Goal: Task Accomplishment & Management: Manage account settings

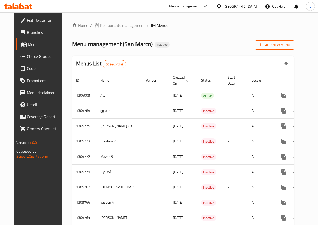
click at [286, 43] on span "Add New Menu" at bounding box center [274, 45] width 31 height 6
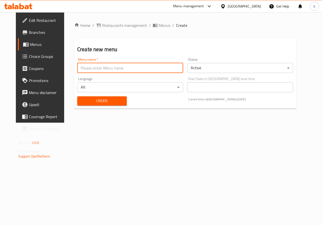
click at [139, 69] on input "text" at bounding box center [130, 68] width 106 height 10
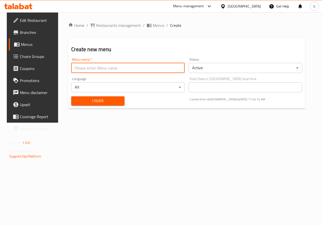
click at [133, 72] on input "text" at bounding box center [127, 68] width 113 height 10
type input "b"
type input "Bishr Waleed"
click at [107, 105] on button "Create" at bounding box center [97, 101] width 53 height 9
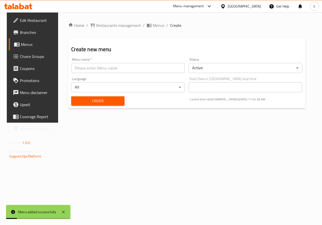
click at [25, 43] on span "Menus" at bounding box center [39, 44] width 36 height 6
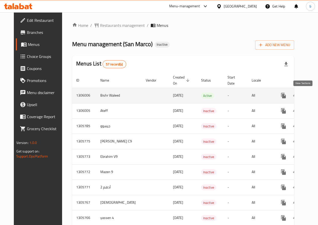
click at [314, 94] on link "enhanced table" at bounding box center [320, 96] width 12 height 12
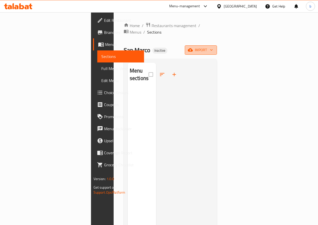
click at [213, 47] on span "import" at bounding box center [201, 50] width 24 height 6
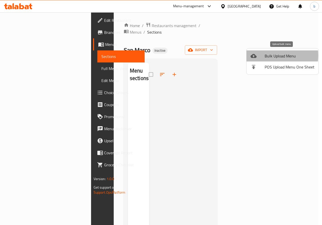
click at [259, 56] on div at bounding box center [257, 56] width 14 height 6
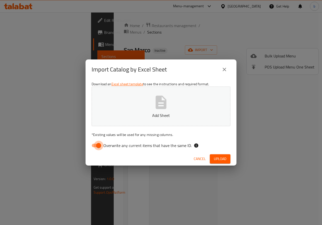
click at [101, 144] on input "Overwrite any current items that have the same ID." at bounding box center [98, 146] width 29 height 10
checkbox input "false"
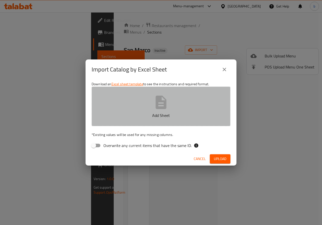
click at [209, 121] on button "Add Sheet" at bounding box center [160, 107] width 139 height 40
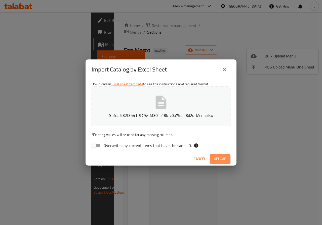
click at [218, 160] on span "Upload" at bounding box center [220, 159] width 13 height 6
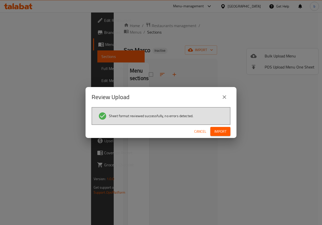
click at [223, 94] on icon "close" at bounding box center [224, 97] width 6 height 6
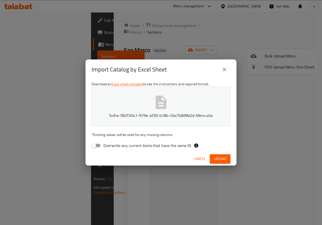
click at [224, 71] on icon "close" at bounding box center [224, 70] width 6 height 6
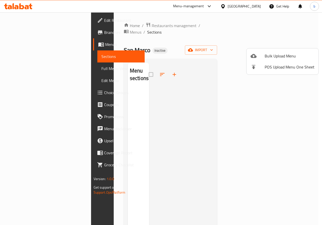
click at [27, 45] on div at bounding box center [161, 112] width 322 height 225
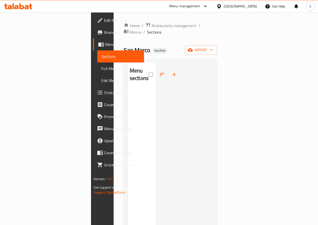
click at [105, 45] on span "Menus" at bounding box center [122, 44] width 35 height 6
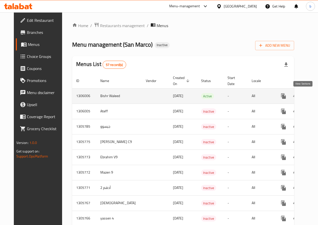
click at [314, 94] on link "enhanced table" at bounding box center [320, 96] width 12 height 12
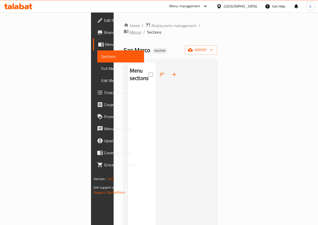
click at [141, 29] on span "Menus" at bounding box center [136, 32] width 12 height 6
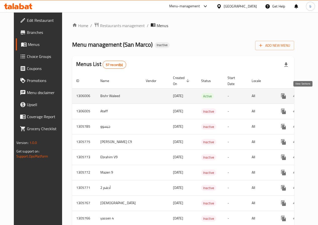
click at [317, 97] on icon "enhanced table" at bounding box center [320, 96] width 6 height 6
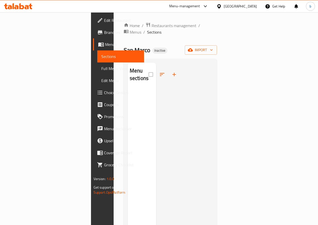
click at [101, 69] on span "Full Menu View" at bounding box center [120, 69] width 39 height 6
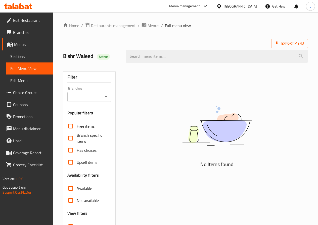
click at [28, 53] on link "Sections" at bounding box center [29, 57] width 47 height 12
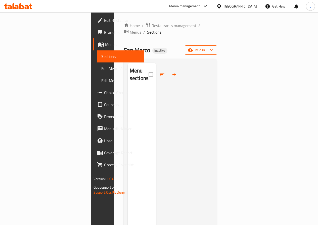
click at [213, 47] on span "import" at bounding box center [201, 50] width 24 height 6
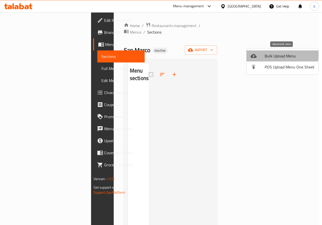
click at [261, 55] on div at bounding box center [257, 56] width 14 height 6
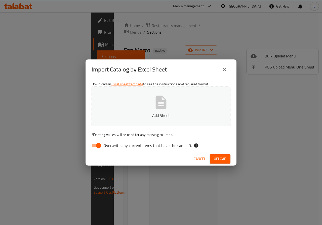
drag, startPoint x: 96, startPoint y: 147, endPoint x: 102, endPoint y: 143, distance: 6.6
click at [97, 147] on input "Overwrite any current items that have the same ID." at bounding box center [98, 146] width 29 height 10
checkbox input "false"
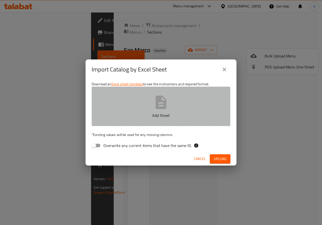
drag, startPoint x: 141, startPoint y: 107, endPoint x: 141, endPoint y: 102, distance: 4.5
click at [141, 107] on button "Add Sheet" at bounding box center [160, 107] width 139 height 40
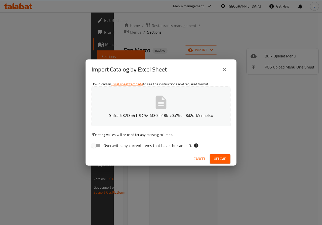
click at [226, 159] on button "Upload" at bounding box center [220, 159] width 21 height 9
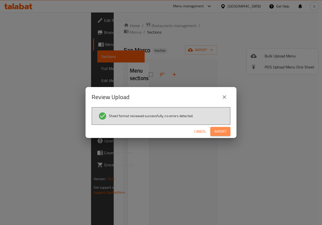
click at [222, 132] on span "Import" at bounding box center [220, 132] width 12 height 6
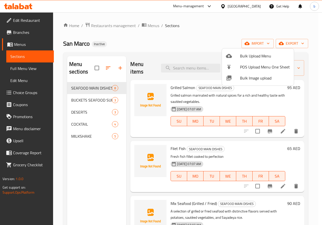
drag, startPoint x: 302, startPoint y: 81, endPoint x: 299, endPoint y: 108, distance: 26.8
click at [299, 108] on div at bounding box center [161, 112] width 322 height 225
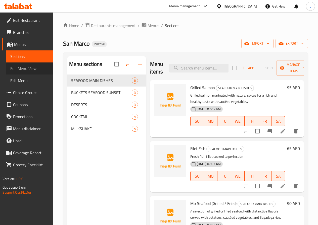
click at [30, 68] on span "Full Menu View" at bounding box center [29, 69] width 39 height 6
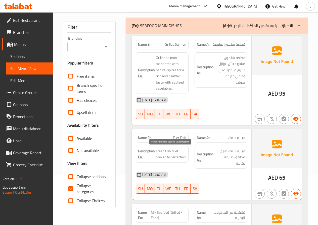
scroll to position [50, 0]
click at [70, 185] on input "Collapse categories" at bounding box center [71, 189] width 12 height 12
checkbox input "false"
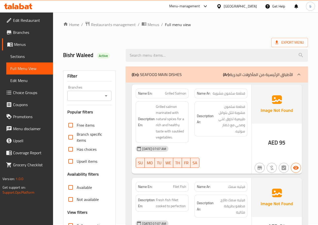
scroll to position [0, 0]
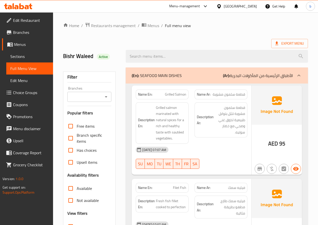
click at [25, 44] on span "Menus" at bounding box center [31, 44] width 35 height 6
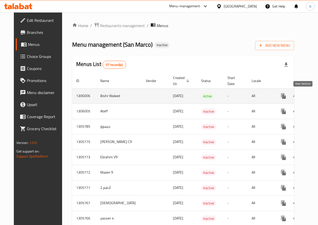
click at [317, 93] on icon "enhanced table" at bounding box center [320, 96] width 6 height 6
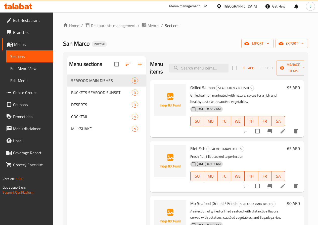
click at [27, 66] on span "Full Menu View" at bounding box center [29, 69] width 39 height 6
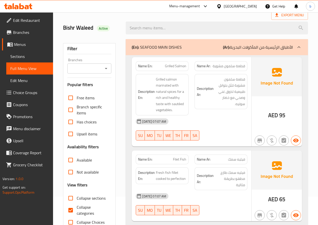
scroll to position [50, 0]
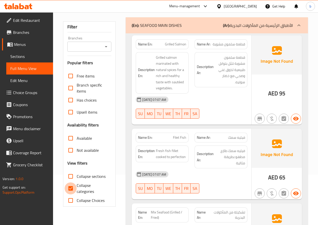
click at [76, 190] on input "Collapse categories" at bounding box center [71, 189] width 12 height 12
checkbox input "false"
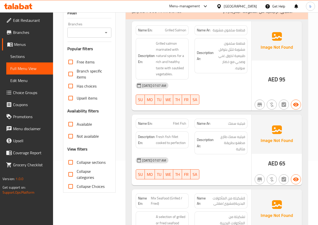
scroll to position [0, 0]
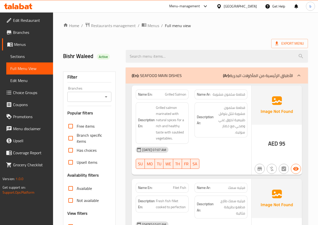
click at [20, 55] on span "Sections" at bounding box center [29, 57] width 39 height 6
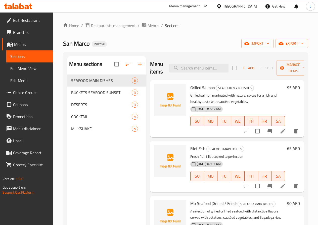
click at [280, 132] on icon at bounding box center [282, 131] width 5 height 5
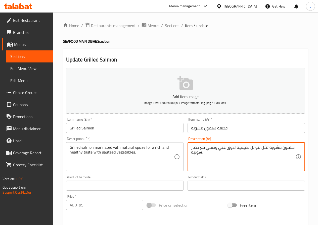
type textarea "سلمون مشوية تتبّل بتوابل طبيعية لذوق غني وصحي مع خضار سوتيه."
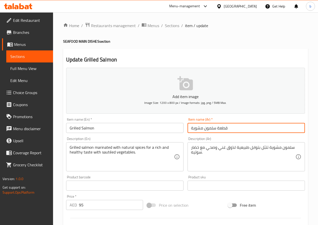
click at [216, 127] on input "قطعة سلمون مشوية" at bounding box center [245, 128] width 117 height 10
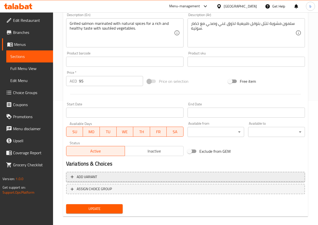
scroll to position [130, 0]
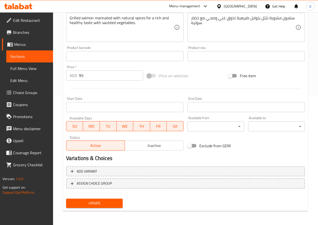
type input "سلمون مشوية"
click at [93, 203] on span "Update" at bounding box center [94, 204] width 49 height 6
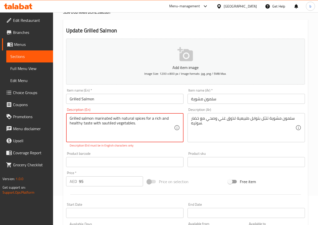
scroll to position [0, 0]
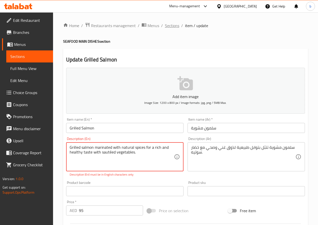
click at [167, 26] on span "Sections" at bounding box center [172, 26] width 14 height 6
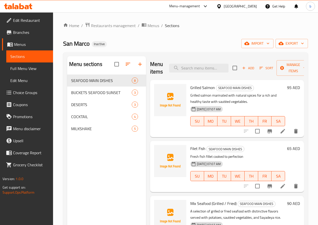
scroll to position [25, 0]
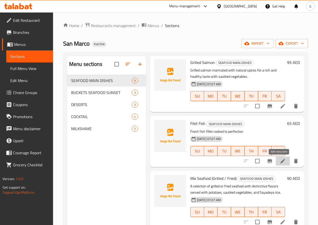
click at [282, 162] on icon at bounding box center [283, 161] width 6 height 6
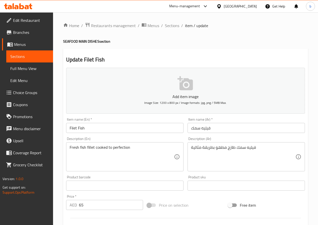
click at [192, 128] on input "فيليه سمك" at bounding box center [245, 128] width 117 height 10
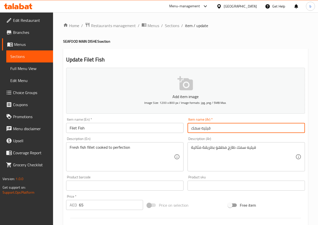
click at [200, 128] on input "فيليه سمك" at bounding box center [245, 128] width 117 height 10
click at [191, 128] on input "سمك" at bounding box center [245, 128] width 117 height 10
click at [214, 130] on input "سمك" at bounding box center [245, 128] width 117 height 10
type input "سمك فيلية"
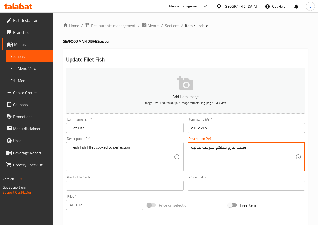
drag, startPoint x: 236, startPoint y: 148, endPoint x: 255, endPoint y: 149, distance: 19.1
click at [236, 148] on textarea "سمك طازج مطهو بطريقة مثالية" at bounding box center [243, 157] width 104 height 24
click at [245, 148] on textarea "سمكفيلية طازج مطهو بطريقة مثالية" at bounding box center [243, 157] width 104 height 24
type textarea "سمك فيلية طازج مطهو بطريقة مثالية"
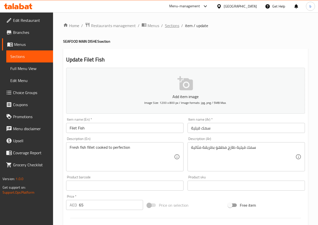
click at [168, 26] on span "Sections" at bounding box center [172, 26] width 14 height 6
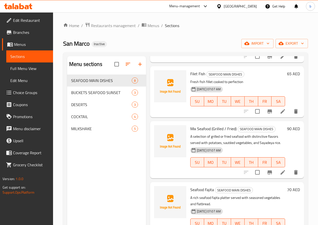
scroll to position [75, 0]
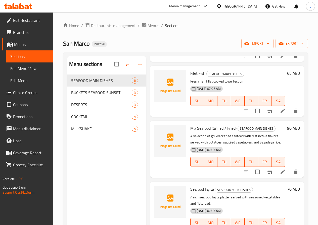
click at [276, 171] on li at bounding box center [283, 172] width 14 height 9
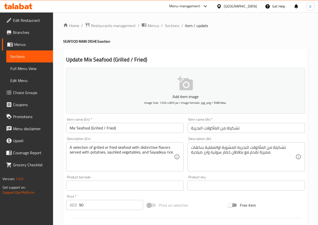
click at [135, 131] on input "Mix Seafood (Grilled / Fried)" at bounding box center [124, 128] width 117 height 10
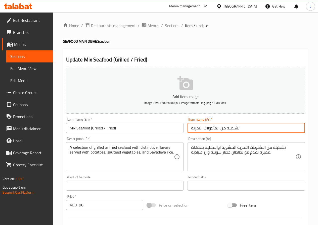
drag, startPoint x: 221, startPoint y: 130, endPoint x: 242, endPoint y: 132, distance: 21.5
click at [242, 132] on input "تشكيلة من المأكولات البحرية" at bounding box center [245, 128] width 117 height 10
type input "ميكس المأكولات البحرية"
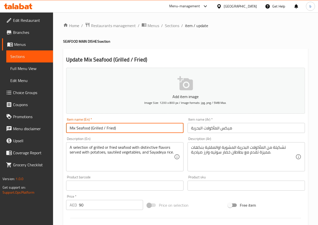
click at [123, 128] on input "Mix Seafood (Grilled / Fried)" at bounding box center [124, 128] width 117 height 10
click at [119, 128] on input "Mix Seafood (Grilled / Fried)" at bounding box center [124, 128] width 117 height 10
click at [119, 129] on input "Mix Seafood (Grilled / Fried)" at bounding box center [124, 128] width 117 height 10
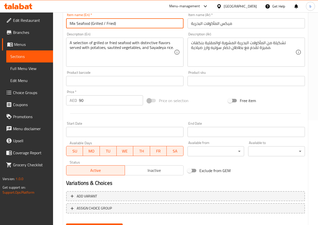
scroll to position [130, 0]
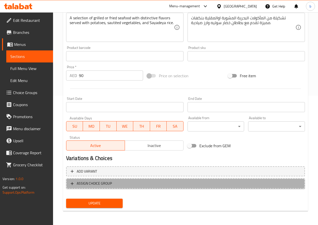
click at [119, 182] on span "ASSIGN CHOICE GROUP" at bounding box center [186, 184] width 230 height 6
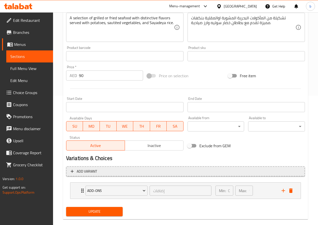
click at [127, 172] on span "Add variant" at bounding box center [186, 172] width 230 height 6
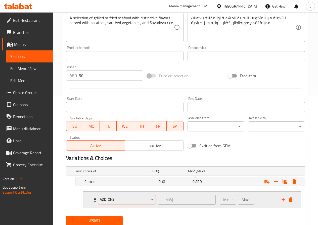
click at [151, 198] on icon "Expand" at bounding box center [152, 199] width 5 height 5
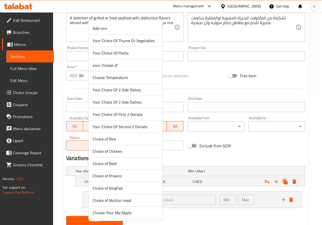
click at [245, 153] on div at bounding box center [161, 112] width 322 height 225
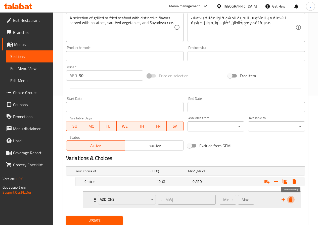
click at [293, 199] on icon "delete" at bounding box center [291, 200] width 6 height 6
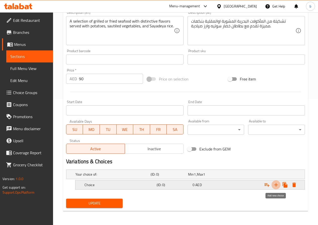
click at [274, 186] on icon "Expand" at bounding box center [276, 185] width 6 height 6
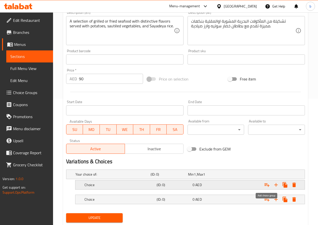
click at [267, 184] on icon "Expand" at bounding box center [266, 186] width 5 height 4
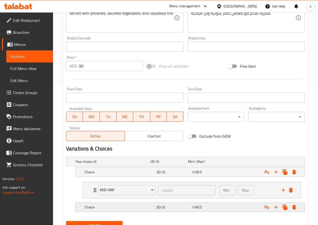
scroll to position [162, 0]
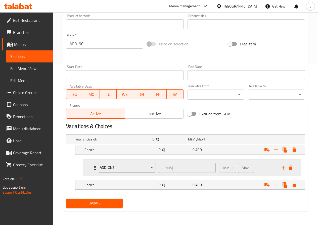
click at [290, 172] on div "Add-ons إضافات ​ Min: 0 ​ Max: 1 ​" at bounding box center [193, 168] width 203 height 16
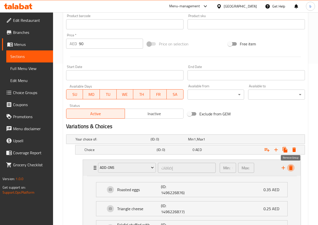
click at [291, 166] on icon "delete" at bounding box center [291, 168] width 6 height 6
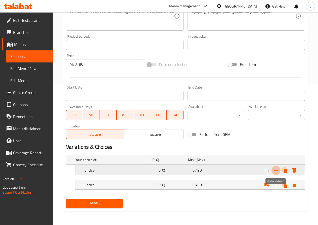
click at [279, 169] on button "Expand" at bounding box center [275, 170] width 9 height 9
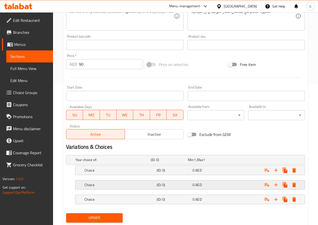
click at [295, 173] on icon "Expand" at bounding box center [294, 170] width 4 height 5
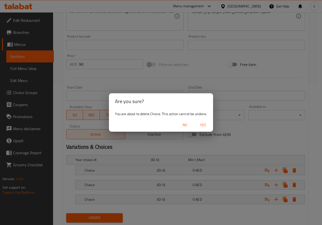
click at [202, 123] on span "Yes" at bounding box center [203, 125] width 12 height 6
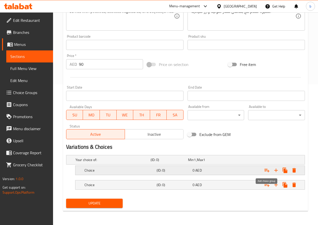
click at [267, 169] on icon "Expand" at bounding box center [267, 171] width 6 height 6
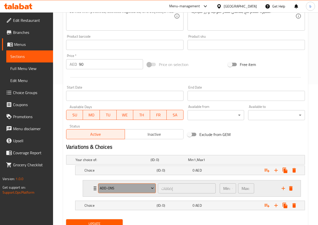
click at [139, 193] on button "Add-ons" at bounding box center [127, 189] width 58 height 10
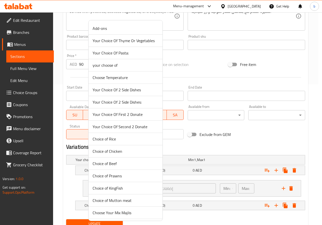
click at [129, 67] on span "your choose of" at bounding box center [125, 65] width 66 height 6
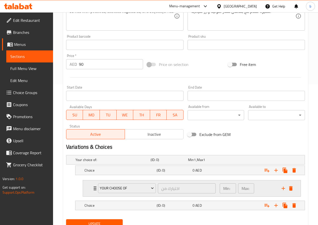
click at [170, 183] on div "اختيارك من ​" at bounding box center [187, 189] width 60 height 12
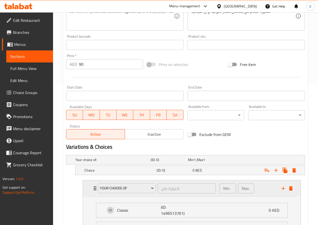
click at [284, 186] on icon "add" at bounding box center [283, 189] width 6 height 6
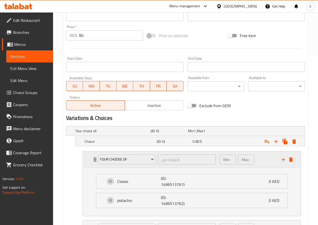
scroll to position [216, 0]
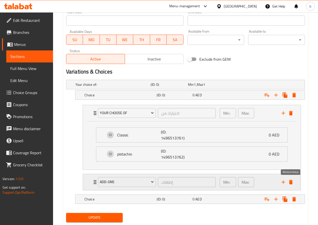
click at [291, 183] on icon "delete" at bounding box center [291, 182] width 4 height 5
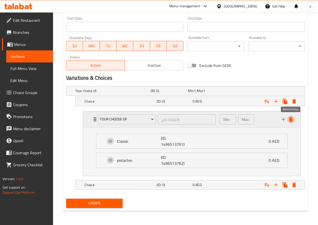
click at [288, 122] on icon "delete" at bounding box center [291, 120] width 6 height 6
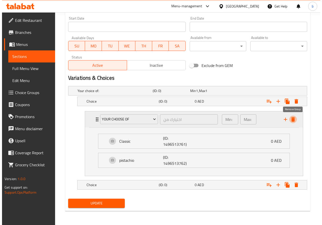
scroll to position [141, 0]
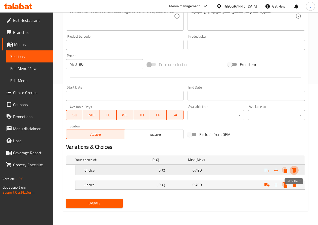
click at [294, 167] on button "Expand" at bounding box center [294, 170] width 9 height 9
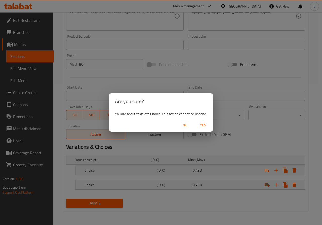
click at [201, 125] on span "Yes" at bounding box center [203, 125] width 12 height 6
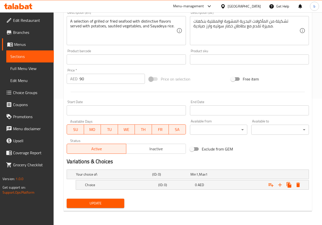
scroll to position [126, 0]
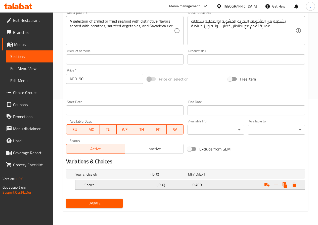
click at [299, 176] on div "Expand" at bounding box center [261, 175] width 75 height 2
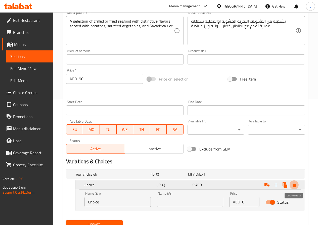
click at [297, 186] on icon "Expand" at bounding box center [294, 185] width 6 height 6
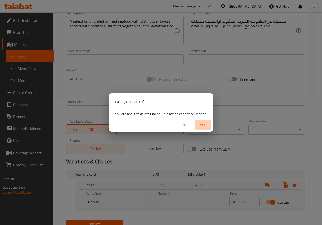
click at [196, 126] on button "Yes" at bounding box center [203, 125] width 16 height 9
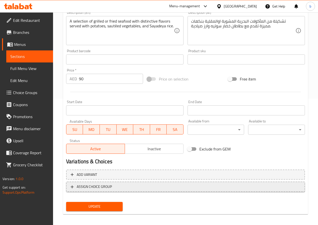
click at [126, 184] on button "ASSIGN CHOICE GROUP" at bounding box center [185, 187] width 239 height 10
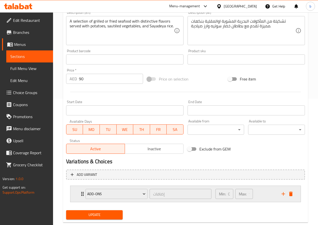
click at [148, 196] on div "Add-ons" at bounding box center [116, 194] width 64 height 12
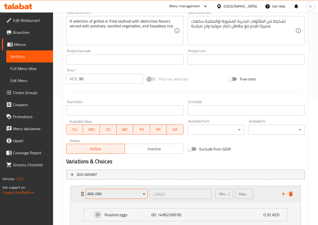
click at [144, 195] on icon "Expand" at bounding box center [144, 195] width 3 height 2
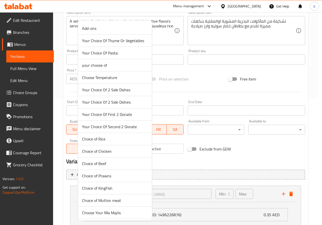
click at [108, 64] on span "your choose of" at bounding box center [115, 65] width 66 height 6
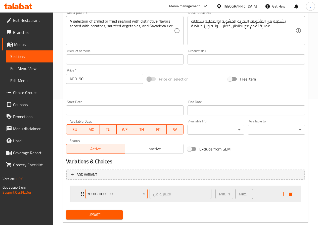
click at [138, 191] on span "your choose of" at bounding box center [116, 194] width 58 height 6
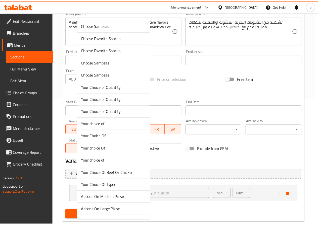
scroll to position [251, 0]
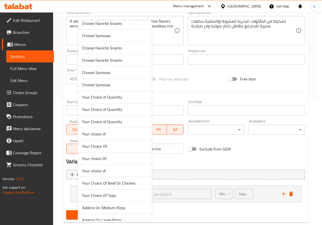
click at [234, 218] on div at bounding box center [161, 112] width 322 height 225
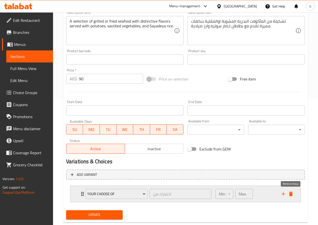
click at [290, 193] on icon "delete" at bounding box center [291, 194] width 6 height 6
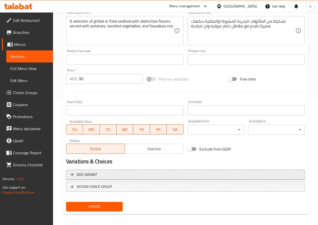
click at [96, 176] on span "Add variant" at bounding box center [87, 175] width 20 height 6
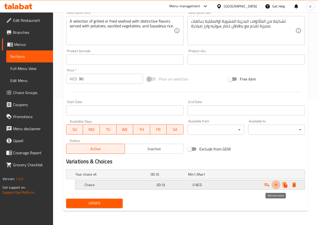
click at [276, 187] on icon "Expand" at bounding box center [276, 185] width 6 height 6
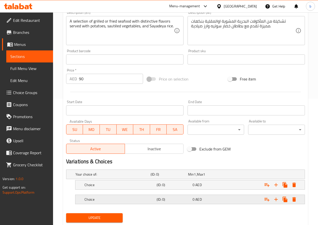
click at [109, 178] on div "Choice" at bounding box center [111, 174] width 75 height 7
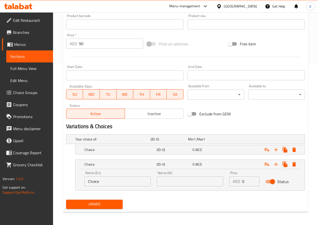
scroll to position [163, 0]
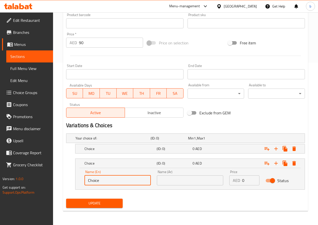
click at [132, 180] on input "Choice" at bounding box center [117, 181] width 66 height 10
type input "C"
click at [178, 155] on nav at bounding box center [185, 157] width 239 height 4
click at [149, 141] on h5 "Choice" at bounding box center [111, 138] width 73 height 5
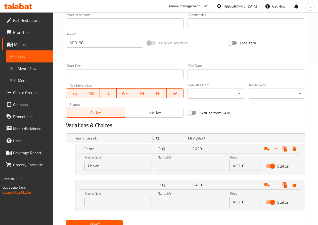
click at [127, 168] on input "Choice" at bounding box center [117, 166] width 66 height 10
click at [126, 168] on input "Choice" at bounding box center [117, 166] width 66 height 10
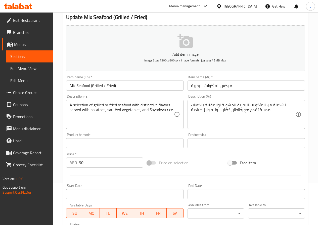
scroll to position [137, 0]
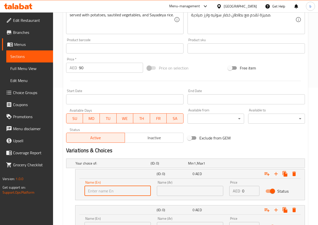
type input "ل"
type input "g"
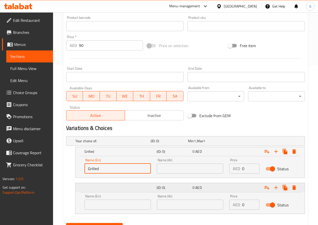
scroll to position [163, 0]
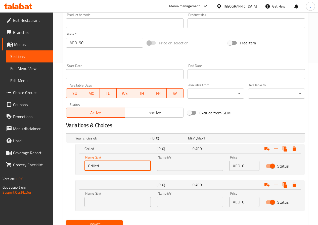
type input "Grilled"
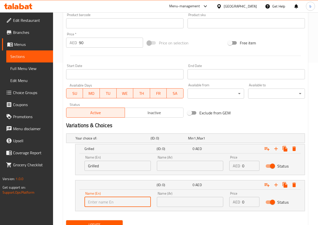
click at [111, 206] on input "text" at bounding box center [117, 202] width 66 height 10
type input "f"
type input "Fried"
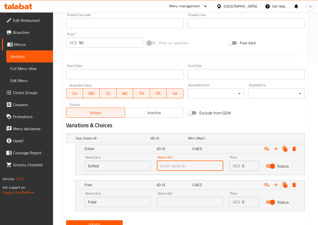
click at [165, 163] on input "text" at bounding box center [190, 166] width 66 height 10
type input "مشوى"
click at [177, 204] on input "text" at bounding box center [190, 202] width 66 height 10
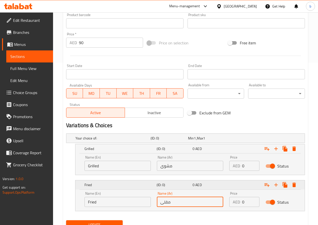
scroll to position [184, 0]
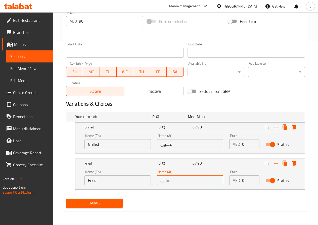
type input "مقلى"
click at [174, 201] on div "Update" at bounding box center [185, 203] width 243 height 13
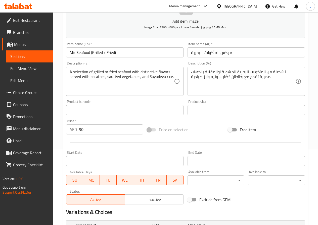
scroll to position [75, 0]
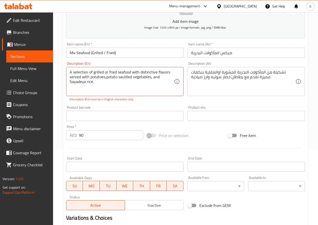
click at [117, 76] on textarea "A selection of grilled or fried seafood with distinctive flavors served with po…" at bounding box center [122, 82] width 104 height 24
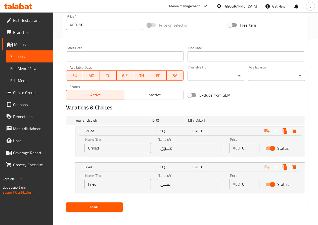
scroll to position [190, 0]
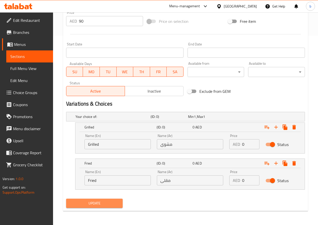
click at [112, 203] on span "Update" at bounding box center [94, 204] width 49 height 6
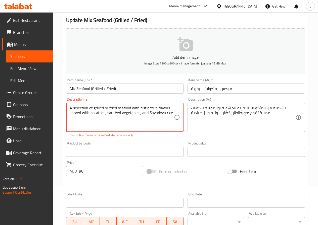
click at [115, 113] on textarea "A selection of grilled or fried seafood with distinctive flavors served with po…" at bounding box center [122, 118] width 104 height 24
click at [117, 114] on textarea "A selection of grilled or fried seafood with distinctive flavors served with po…" at bounding box center [122, 118] width 104 height 24
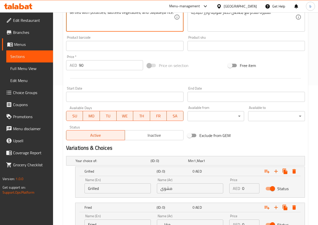
scroll to position [184, 0]
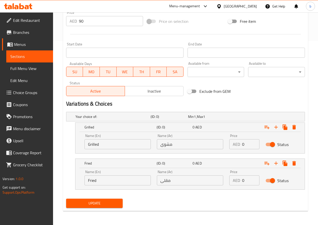
type textarea "A selection of grilled or fried seafood with distinctive flavors served with po…"
click at [105, 204] on span "Update" at bounding box center [94, 204] width 49 height 6
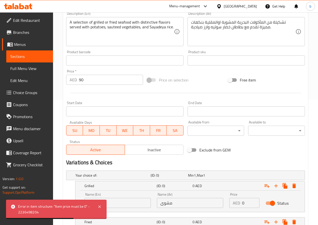
scroll to position [134, 0]
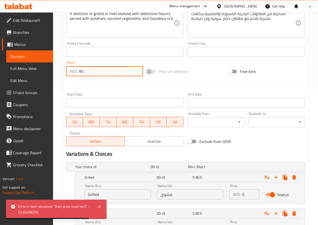
click at [90, 67] on input "90" at bounding box center [111, 71] width 64 height 10
type input "9"
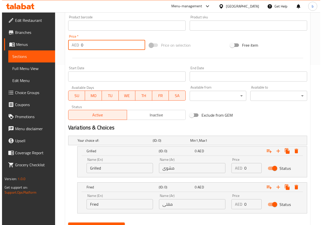
scroll to position [184, 0]
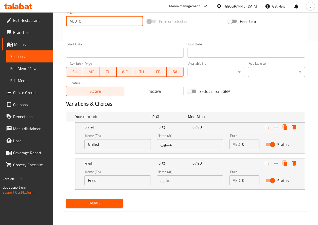
type input "0"
click at [248, 148] on input "0" at bounding box center [250, 144] width 17 height 10
click at [104, 25] on input "0" at bounding box center [111, 21] width 64 height 10
type input "90"
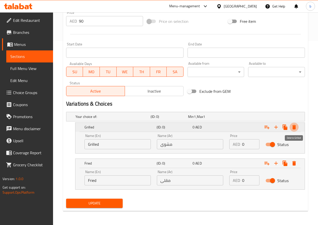
click at [293, 125] on icon "Expand" at bounding box center [294, 127] width 6 height 6
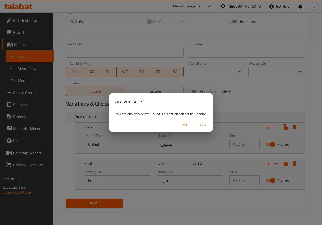
click at [207, 124] on span "Yes" at bounding box center [203, 125] width 12 height 6
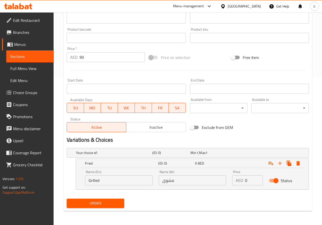
scroll to position [148, 0]
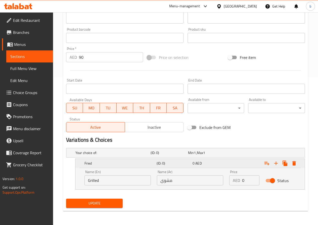
click at [293, 164] on icon "Expand" at bounding box center [294, 163] width 4 height 5
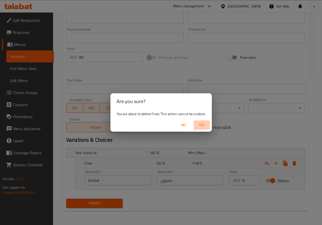
click at [205, 125] on span "Yes" at bounding box center [202, 125] width 12 height 6
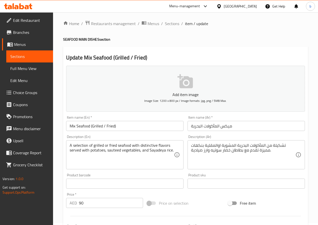
scroll to position [0, 0]
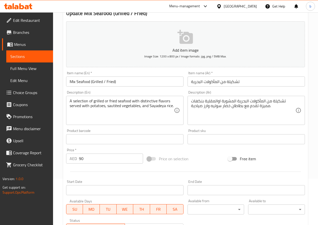
scroll to position [101, 0]
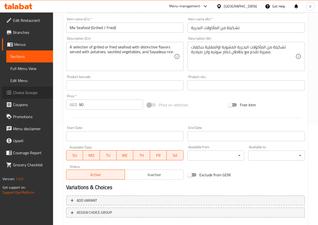
click at [36, 92] on span "Choice Groups" at bounding box center [31, 93] width 36 height 6
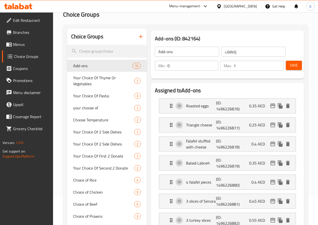
scroll to position [21, 0]
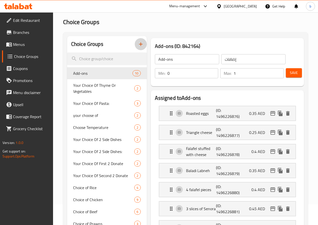
click at [138, 42] on icon "button" at bounding box center [141, 44] width 6 height 6
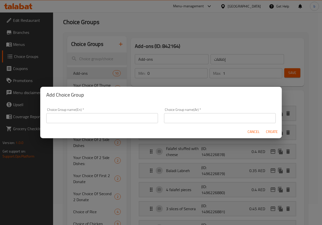
click at [111, 114] on input "text" at bounding box center [102, 118] width 112 height 10
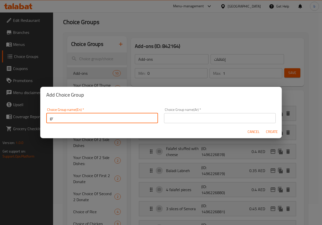
type input "g"
type input "your choice of"
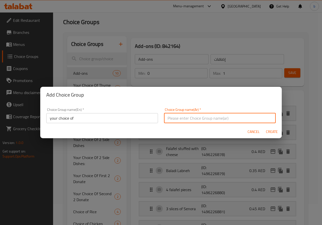
click at [247, 118] on input "text" at bounding box center [220, 118] width 112 height 10
type input "اختيارك من"
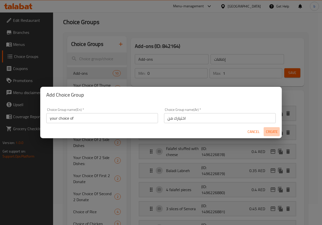
click at [270, 131] on span "Create" at bounding box center [271, 132] width 12 height 6
type input "your choice of"
type input "اختيارك من"
type input "0"
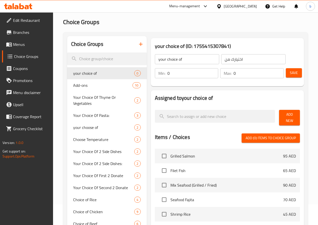
click at [138, 43] on icon "button" at bounding box center [141, 44] width 6 height 6
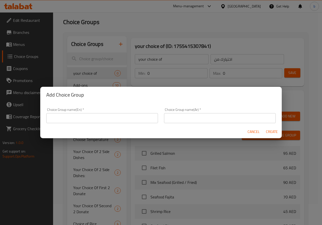
click at [255, 132] on span "Cancel" at bounding box center [253, 132] width 12 height 6
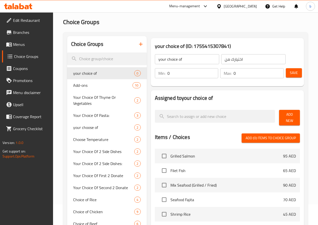
click at [167, 71] on input "0" at bounding box center [192, 73] width 51 height 10
type input "1"
click at [234, 73] on input "0" at bounding box center [258, 73] width 50 height 10
type input "1"
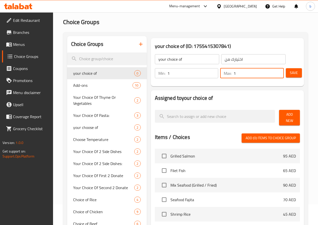
click at [294, 71] on span "Save" at bounding box center [294, 73] width 8 height 6
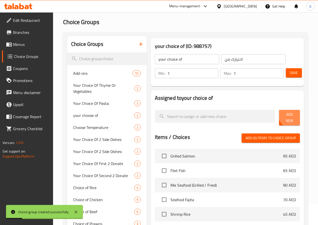
click at [293, 113] on span "Add New" at bounding box center [289, 118] width 13 height 13
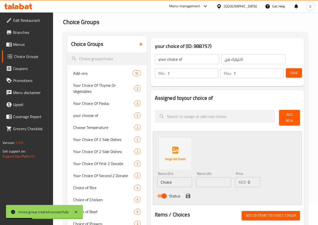
click at [157, 183] on input "Choice" at bounding box center [174, 182] width 35 height 10
type input "C"
type input "ل"
type input "g"
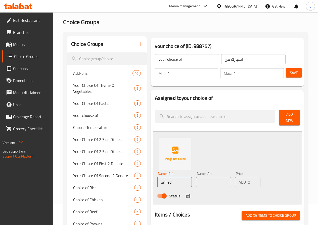
type input "Grilled"
click at [196, 179] on input "text" at bounding box center [213, 182] width 35 height 10
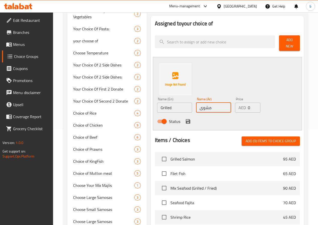
scroll to position [71, 0]
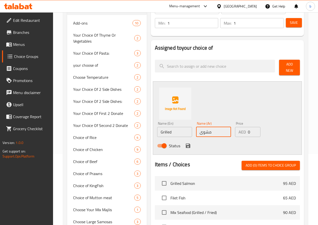
type input "مشوى"
click at [185, 143] on icon "save" at bounding box center [188, 146] width 6 height 6
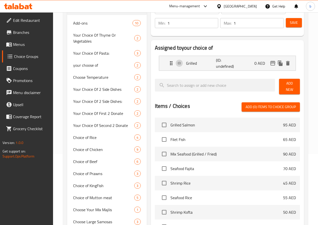
click at [279, 86] on button "Add New" at bounding box center [289, 87] width 21 height 16
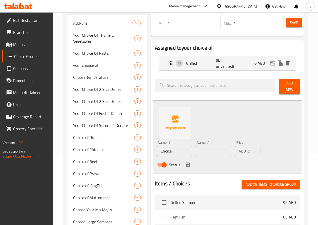
click at [157, 149] on input "Choice" at bounding box center [174, 151] width 35 height 10
type input "C"
type input "ب"
type input "fried"
click at [196, 143] on div "Name (Ar) Name (Ar)" at bounding box center [213, 148] width 35 height 15
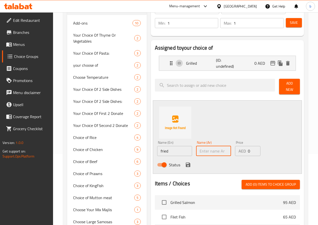
click at [196, 152] on input "text" at bounding box center [213, 151] width 35 height 10
type input "مقلى"
click at [186, 165] on icon "save" at bounding box center [188, 165] width 5 height 5
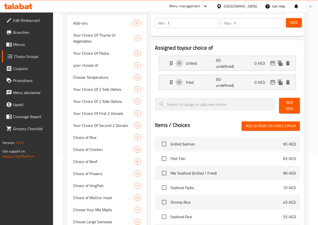
click at [290, 25] on span "Save" at bounding box center [294, 23] width 8 height 6
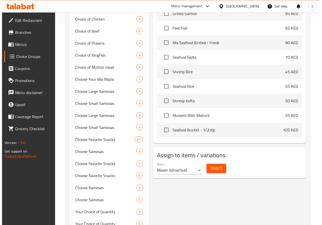
scroll to position [272, 0]
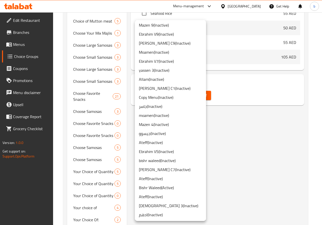
scroll to position [201, 0]
click at [169, 191] on li "Bishr Waleed ( Active )" at bounding box center [170, 187] width 71 height 9
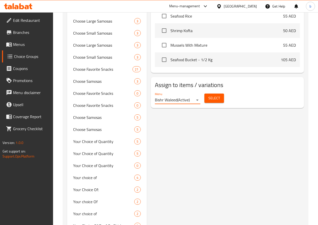
click at [208, 96] on span "Select" at bounding box center [214, 98] width 12 height 6
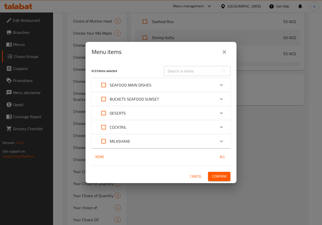
click at [110, 86] on p "SEAFOOD MAIN DISHES" at bounding box center [131, 85] width 42 height 6
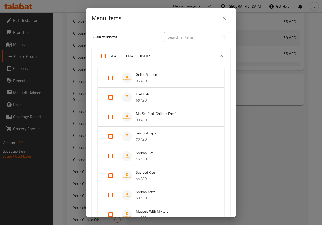
click at [113, 116] on input "Expand" at bounding box center [111, 117] width 12 height 12
checkbox input "true"
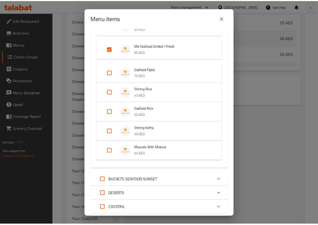
scroll to position [119, 0]
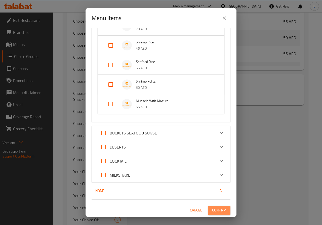
click at [212, 212] on span "Confirm" at bounding box center [219, 211] width 14 height 6
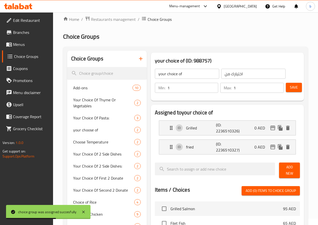
scroll to position [0, 0]
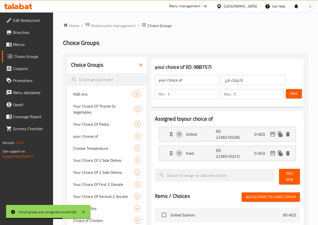
click at [183, 94] on input "1" at bounding box center [192, 94] width 51 height 10
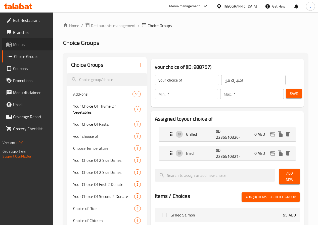
click at [20, 46] on span "Menus" at bounding box center [31, 44] width 36 height 6
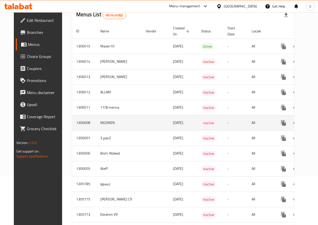
scroll to position [50, 0]
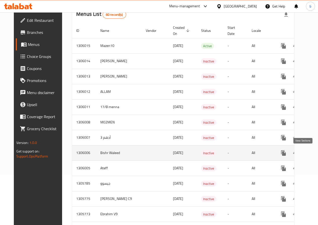
click at [314, 158] on link "enhanced table" at bounding box center [320, 153] width 12 height 12
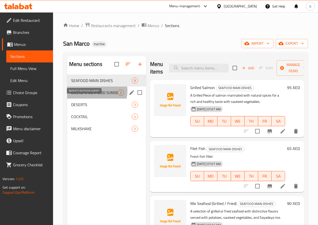
click at [94, 96] on span "BUCKETS SEAFOOD SUNSET" at bounding box center [94, 93] width 46 height 6
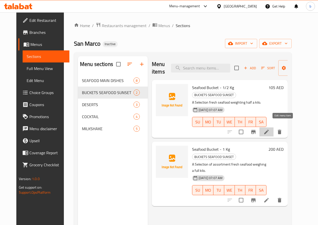
click at [269, 130] on icon at bounding box center [266, 132] width 5 height 5
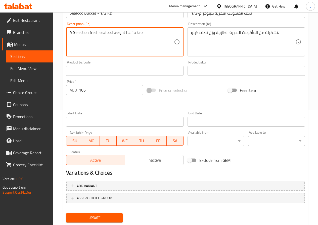
scroll to position [130, 0]
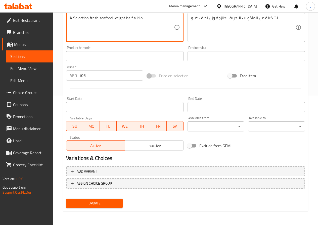
type textarea "A Selection fresh seafood weight half a kilo."
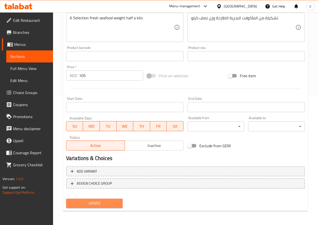
click at [91, 203] on span "Update" at bounding box center [94, 204] width 49 height 6
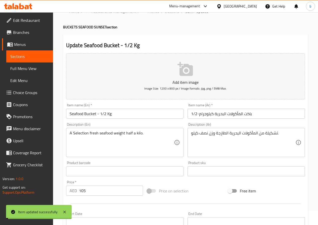
scroll to position [0, 0]
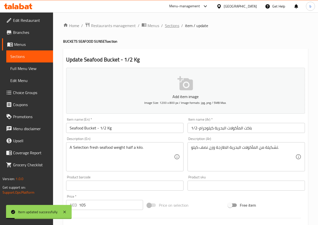
click at [176, 27] on span "Sections" at bounding box center [172, 26] width 14 height 6
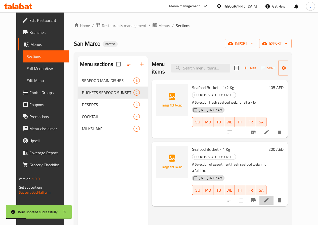
click at [273, 196] on li at bounding box center [266, 200] width 14 height 9
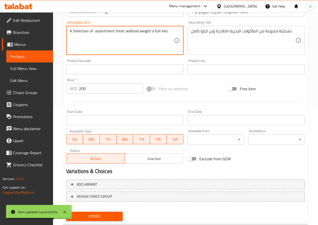
scroll to position [130, 0]
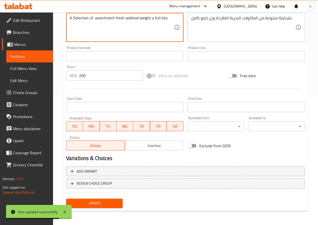
type textarea "A Selection of assortment fresh seafood weight a full kilo."
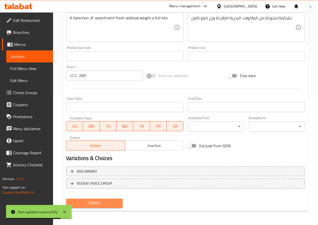
click at [111, 203] on span "Update" at bounding box center [94, 204] width 49 height 6
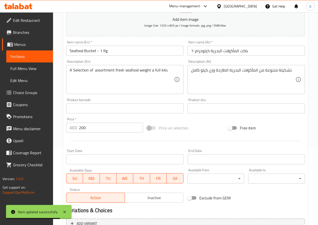
scroll to position [29, 0]
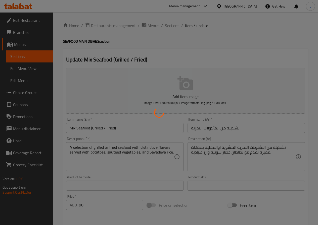
type input "اختيارك من"
type input "1"
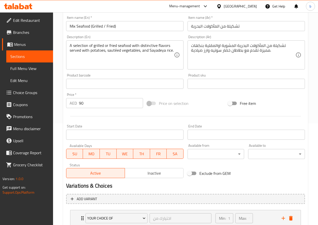
scroll to position [138, 0]
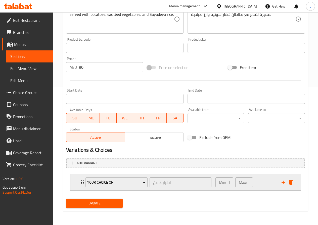
click at [255, 186] on div "Min: 1 ​ Max: 1 ​" at bounding box center [245, 183] width 66 height 16
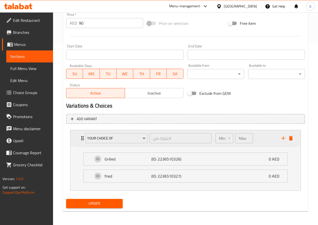
scroll to position [182, 0]
click at [42, 55] on span "Sections" at bounding box center [29, 57] width 39 height 6
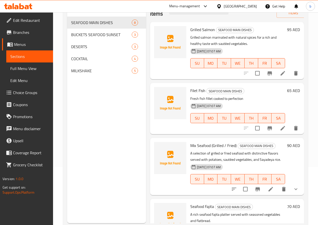
scroll to position [70, 0]
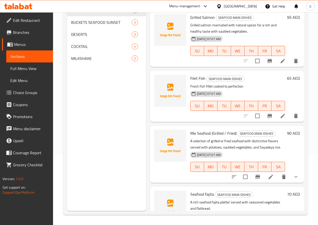
click at [270, 177] on li at bounding box center [271, 177] width 14 height 9
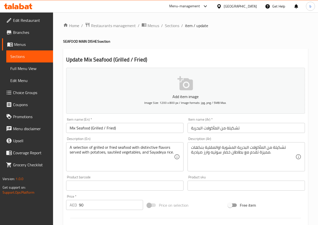
click at [130, 129] on input "Mix Seafood (Grilled / Fried)" at bounding box center [124, 128] width 117 height 10
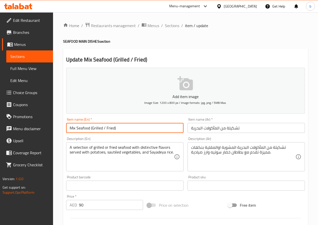
click at [191, 125] on input "تشكيلة من المأكولات البحرية" at bounding box center [245, 128] width 117 height 10
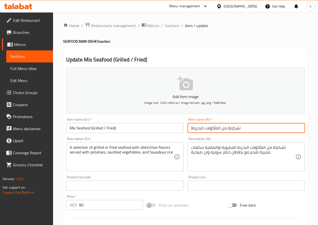
click at [190, 129] on input ")تشكيلة من المأكولات البحرية" at bounding box center [245, 128] width 117 height 10
click at [190, 127] on input ")تشكيلة من المأكولات البحرية" at bounding box center [245, 128] width 117 height 10
click at [243, 127] on input "تشكيلة من المأكولات البحرية" at bounding box center [245, 128] width 117 height 10
click at [191, 128] on input "تشكيلة من المأكولات البحرية(مشوى/مقلى" at bounding box center [245, 128] width 117 height 10
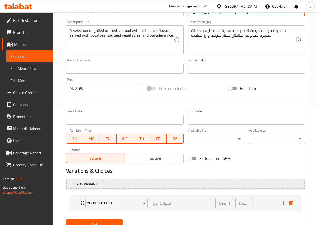
scroll to position [138, 0]
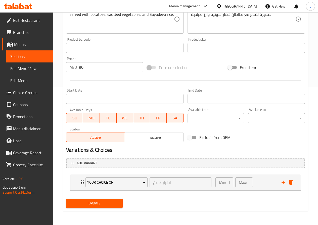
type input "(تشكيلة من المأكولات البحرية(مشوى/مقلى"
click at [94, 202] on span "Update" at bounding box center [94, 204] width 49 height 6
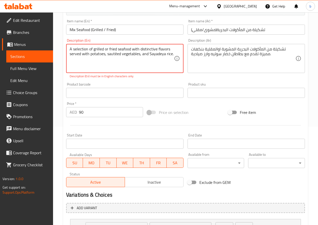
scroll to position [37, 0]
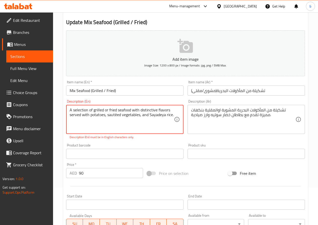
click at [116, 116] on textarea "A selection of grilled or fried seafood with distinctive flavors served with po…" at bounding box center [122, 120] width 104 height 24
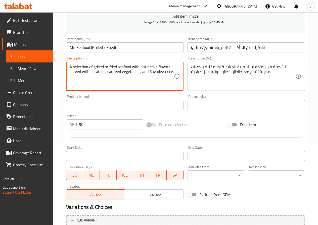
scroll to position [138, 0]
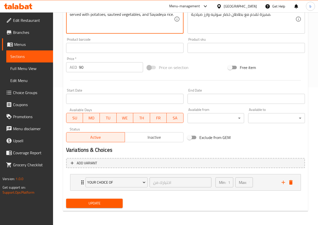
type textarea "A selection of grilled or fried seafood with distinctive flavors served with po…"
click at [105, 205] on span "Update" at bounding box center [94, 204] width 49 height 6
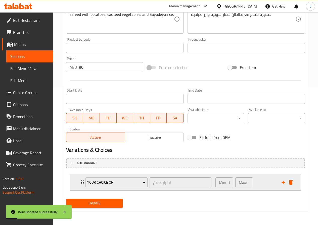
click at [275, 185] on div "Min: 1 ​ Max: 1 ​" at bounding box center [245, 183] width 66 height 16
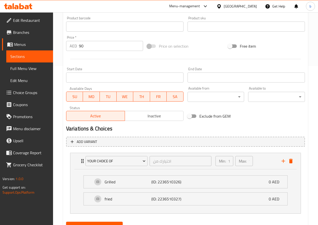
scroll to position [182, 0]
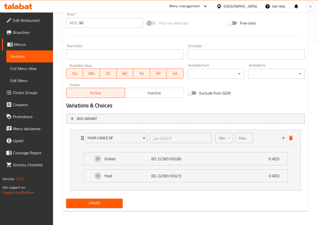
type textarea "تشكيلة من المأكولات البحرية المشوية او المقلية بنكهات مميزة تقدم مع بطاطان خضار…"
click at [91, 206] on span "Update" at bounding box center [94, 204] width 49 height 6
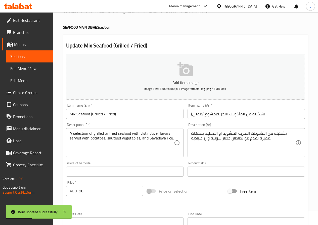
scroll to position [0, 0]
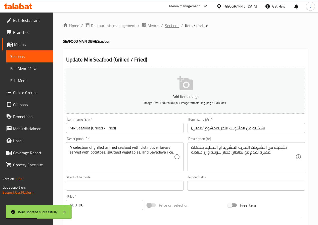
click at [169, 23] on span "Sections" at bounding box center [172, 26] width 14 height 6
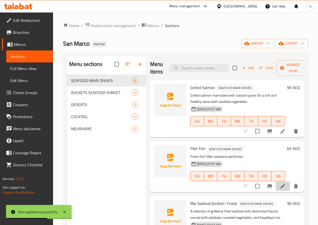
click at [284, 188] on li at bounding box center [283, 186] width 14 height 9
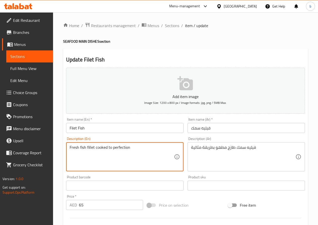
drag, startPoint x: 132, startPoint y: 150, endPoint x: 95, endPoint y: 152, distance: 36.7
type textarea "Fresh fish fillet"
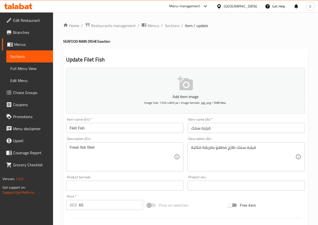
drag, startPoint x: 190, startPoint y: 149, endPoint x: 208, endPoint y: 149, distance: 18.3
click at [208, 149] on div "فيليه سمك طازج مطهو بطريقة مثالية Description (Ar)" at bounding box center [245, 156] width 117 height 29
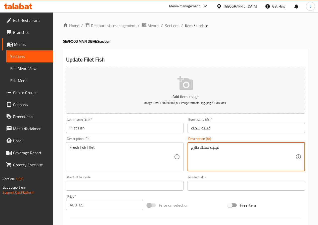
drag, startPoint x: 192, startPoint y: 148, endPoint x: 226, endPoint y: 150, distance: 34.5
click at [203, 159] on textarea "فيليه سمك طازج" at bounding box center [243, 157] width 104 height 24
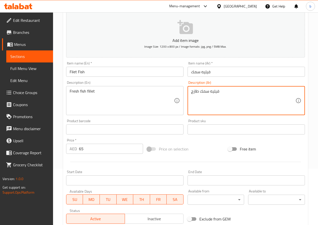
scroll to position [130, 0]
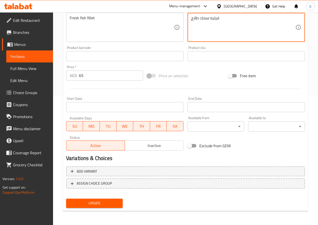
type textarea "فيليه سمك طازج"
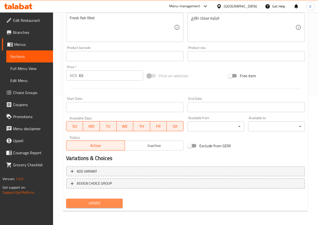
click at [101, 205] on span "Update" at bounding box center [94, 204] width 49 height 6
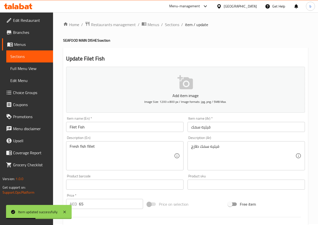
scroll to position [0, 0]
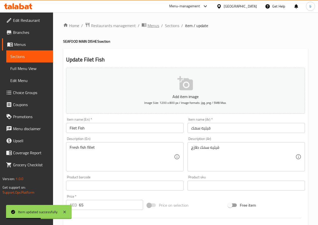
click at [152, 25] on span "Menus" at bounding box center [154, 26] width 12 height 6
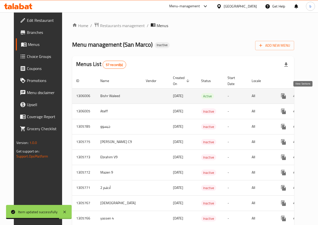
click at [317, 94] on icon "enhanced table" at bounding box center [320, 96] width 6 height 6
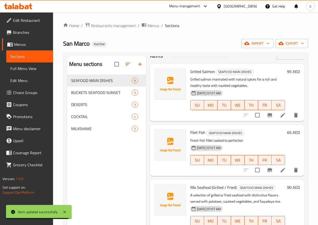
scroll to position [25, 0]
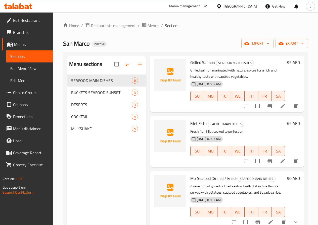
click at [276, 158] on li at bounding box center [283, 161] width 14 height 9
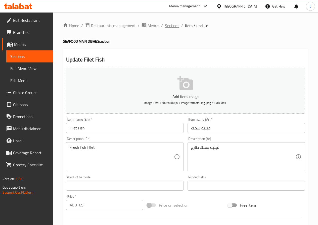
click at [165, 25] on span "Sections" at bounding box center [172, 26] width 14 height 6
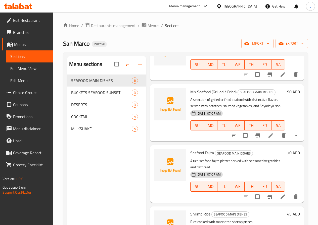
scroll to position [151, 0]
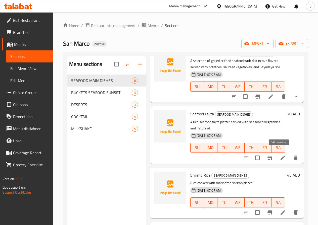
click at [280, 155] on icon at bounding box center [283, 158] width 6 height 6
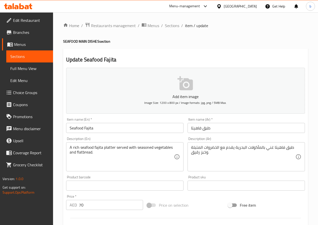
click at [189, 153] on div "طبق فاهيتا غني بالمأكولات البحرية يقدم مع الخضروات المتبلة وخبز رقيق. Descripti…" at bounding box center [245, 156] width 117 height 29
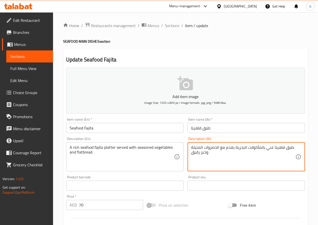
click at [193, 154] on textarea "طبق فاهيتا غني بالمأكولات البحرية يقدم مع الخضروات المتبلة وخبز رقيق." at bounding box center [243, 157] width 104 height 24
click at [213, 154] on textarea "طبق فاهيتا غني بالمأكولات البحرية يقدم مع الخضروات المتبلة وخبز رقيق." at bounding box center [243, 157] width 104 height 24
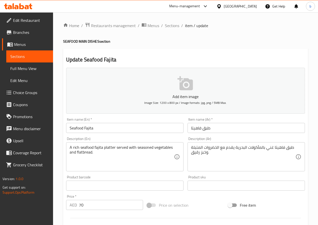
drag, startPoint x: 189, startPoint y: 152, endPoint x: 194, endPoint y: 154, distance: 5.0
click at [194, 154] on div "طبق فاهيتا غني بالمأكولات البحرية يقدم مع الخضروات المتبلة وخبز رقيق. Descripti…" at bounding box center [245, 156] width 117 height 29
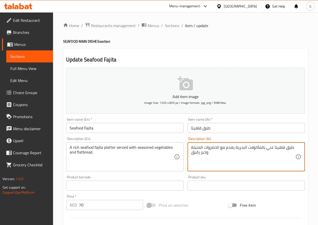
drag, startPoint x: 192, startPoint y: 152, endPoint x: 201, endPoint y: 153, distance: 9.1
click at [201, 153] on textarea "طبق فاهيتا غني بالمأكولات البحرية يقدم مع الخضروات المتبلة وخبز رقيق." at bounding box center [243, 157] width 104 height 24
type textarea "طبق فاهيتا غني بالمأكولات البحرية يقدم مع الخضروات المتبلة وخبز مسطح."
click at [107, 129] on input "Seafood Fajita" at bounding box center [124, 128] width 117 height 10
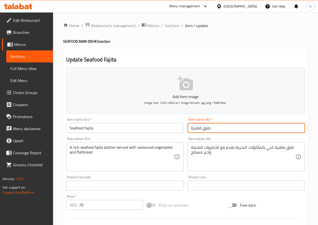
drag, startPoint x: 202, startPoint y: 127, endPoint x: 212, endPoint y: 129, distance: 10.1
click at [212, 129] on input "طبق فاهيتا" at bounding box center [245, 128] width 117 height 10
click at [211, 126] on input "فاهيتا" at bounding box center [245, 128] width 117 height 10
drag, startPoint x: 191, startPoint y: 128, endPoint x: 218, endPoint y: 130, distance: 27.3
click at [219, 131] on input "فاهيتا الماك" at bounding box center [245, 128] width 117 height 10
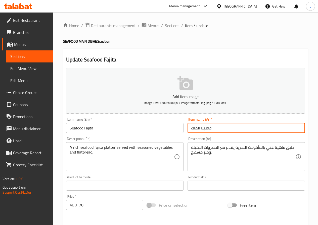
click at [217, 129] on input "فاهيتا الماك" at bounding box center [245, 128] width 117 height 10
paste input "المأكولات البحرية"
click at [221, 129] on input "فاهيتا الماكالمأكولات البحرية" at bounding box center [245, 128] width 117 height 10
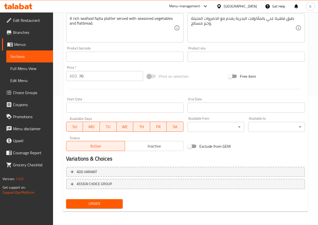
scroll to position [130, 0]
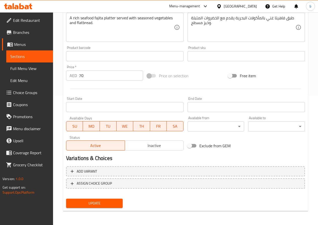
type input "فاهيتا المأكولات البحرية"
click at [109, 205] on span "Update" at bounding box center [94, 204] width 49 height 6
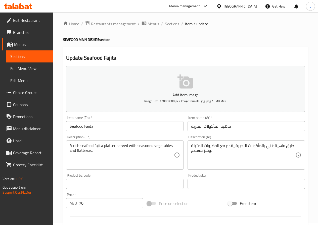
scroll to position [0, 0]
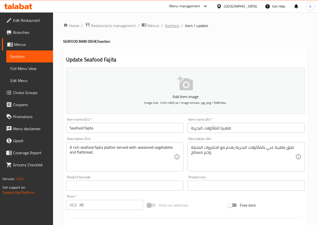
click at [172, 26] on span "Sections" at bounding box center [172, 26] width 14 height 6
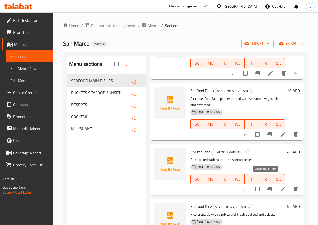
scroll to position [176, 0]
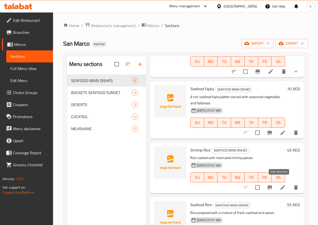
click at [280, 185] on icon at bounding box center [283, 188] width 6 height 6
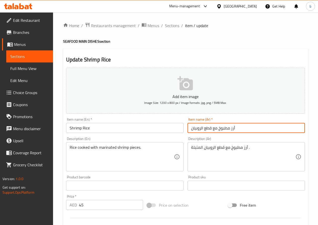
drag, startPoint x: 204, startPoint y: 128, endPoint x: 229, endPoint y: 129, distance: 25.2
click at [229, 129] on input "أرز مطبوخ مع قطع الروبيان" at bounding box center [245, 128] width 117 height 10
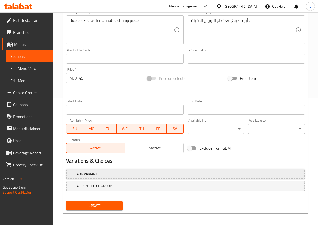
scroll to position [130, 0]
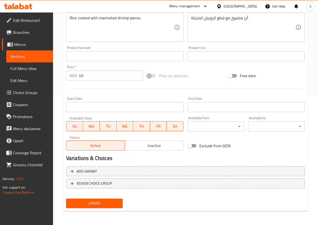
type input "أرز الروبيان"
click at [99, 203] on span "Update" at bounding box center [94, 204] width 49 height 6
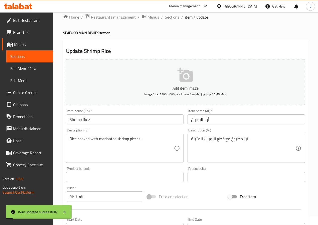
scroll to position [4, 0]
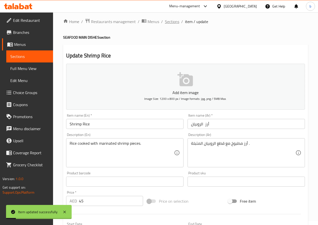
click at [170, 19] on span "Sections" at bounding box center [172, 22] width 14 height 6
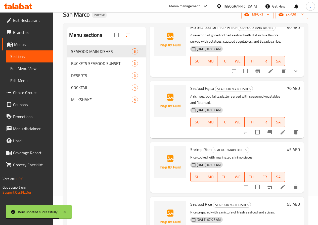
scroll to position [121, 0]
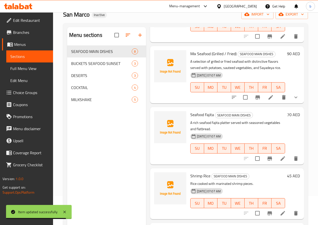
click at [276, 154] on li at bounding box center [283, 158] width 14 height 9
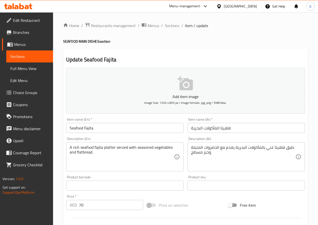
click at [190, 154] on div "طبق فاهيتا غني بالمأكولات البحرية يقدم مع الخضروات المتبلة وخبز مسطح. Descripti…" at bounding box center [245, 156] width 117 height 29
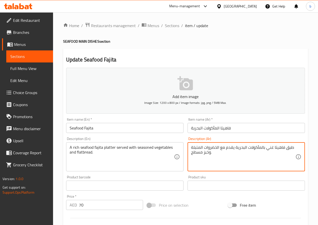
click at [192, 151] on textarea "طبق فاهيتا غني بالمأكولات البحرية يقدم مع الخضروات المتبلة وخبز مسطح." at bounding box center [243, 157] width 104 height 24
click at [215, 154] on textarea "طبق فاهيتا غني بالمأكولات البحرية يقدم مع الخضروات المتبلة وخبز مسطح." at bounding box center [243, 157] width 104 height 24
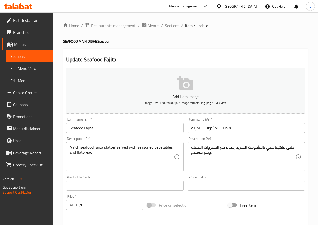
drag, startPoint x: 190, startPoint y: 152, endPoint x: 195, endPoint y: 154, distance: 4.6
click at [195, 154] on div "طبق فاهيتا غني بالمأكولات البحرية يقدم مع الخضروات المتبلة وخبز مسطح. Descripti…" at bounding box center [245, 156] width 117 height 29
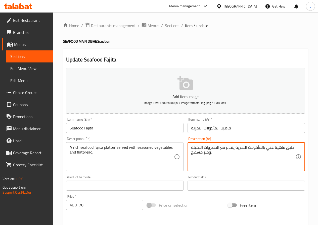
drag, startPoint x: 192, startPoint y: 154, endPoint x: 204, endPoint y: 154, distance: 12.1
click at [204, 154] on textarea "طبق فاهيتا غني بالمأكولات البحرية يقدم مع الخضروات المتبلة وخبز مسطح." at bounding box center [243, 157] width 104 height 24
type textarea "طبق فاهيتا غني بالمأكولات البحرية يقدم مع الخضروات المتبلة وخبز رقيق."
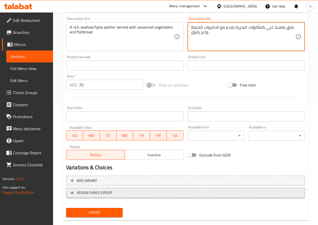
scroll to position [130, 0]
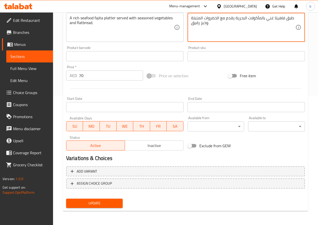
click at [93, 204] on span "Update" at bounding box center [94, 204] width 49 height 6
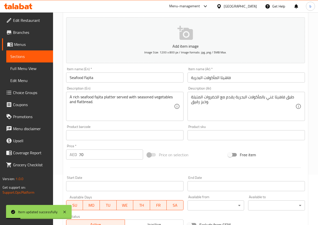
scroll to position [0, 0]
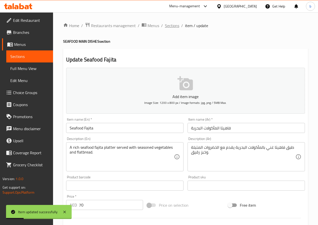
click at [176, 27] on span "Sections" at bounding box center [172, 26] width 14 height 6
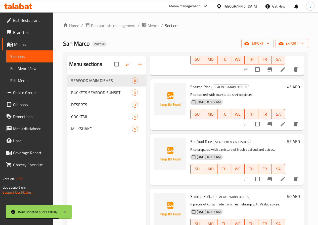
scroll to position [247, 0]
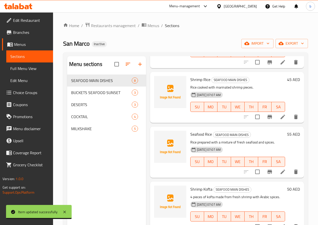
click at [276, 168] on li at bounding box center [283, 172] width 14 height 9
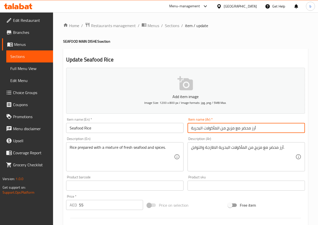
drag, startPoint x: 219, startPoint y: 128, endPoint x: 250, endPoint y: 132, distance: 31.4
click at [250, 132] on input "أرز محضر مع مزيج من المأكولات البحرية" at bounding box center [245, 128] width 117 height 10
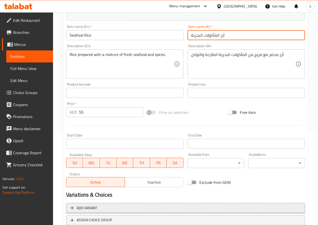
scroll to position [130, 0]
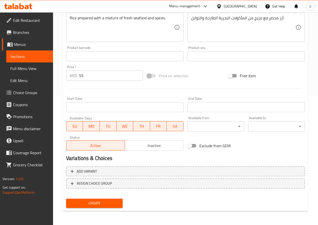
type input "أرز المأكولات البحرية"
click at [95, 204] on span "Update" at bounding box center [94, 204] width 49 height 6
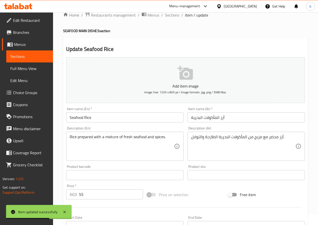
scroll to position [0, 0]
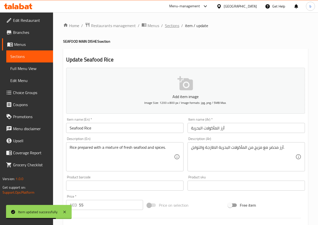
click at [173, 23] on span "Sections" at bounding box center [172, 26] width 14 height 6
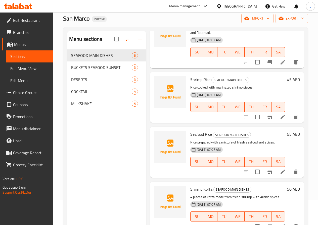
scroll to position [247, 0]
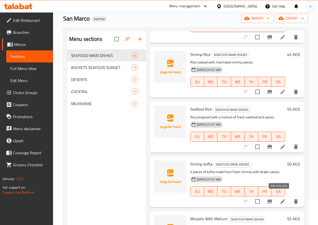
click at [280, 200] on icon at bounding box center [282, 202] width 5 height 5
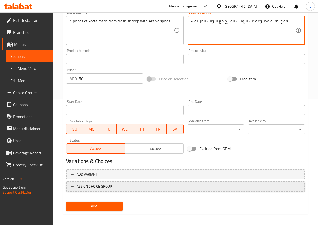
scroll to position [130, 0]
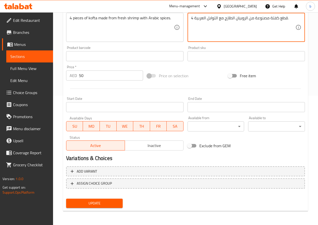
type textarea "4 قطع كفتة مصنوعة من الروبيان الطازج مع التوابل العربية."
click at [108, 206] on span "Update" at bounding box center [94, 204] width 49 height 6
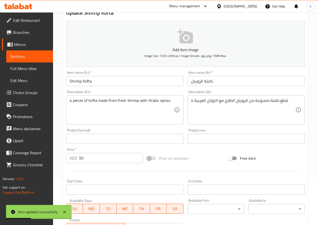
scroll to position [0, 0]
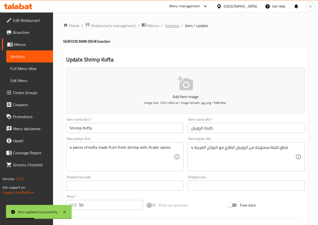
click at [167, 24] on span "Sections" at bounding box center [172, 26] width 14 height 6
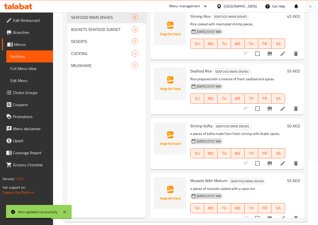
scroll to position [70, 0]
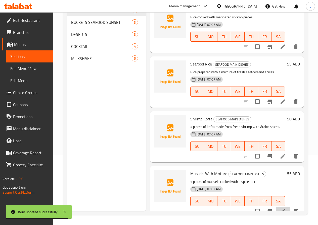
click at [282, 207] on li at bounding box center [283, 211] width 14 height 9
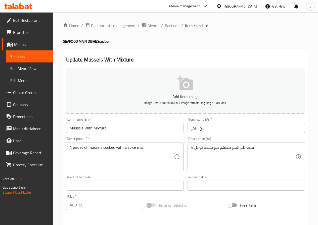
click at [199, 129] on input "بلح البحر" at bounding box center [245, 128] width 117 height 10
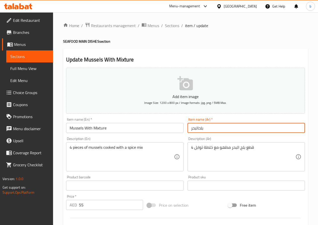
drag, startPoint x: 198, startPoint y: 129, endPoint x: 201, endPoint y: 130, distance: 2.6
click at [201, 130] on input "بلحالبحر" at bounding box center [245, 128] width 117 height 10
click at [200, 129] on input "بلحالبحر" at bounding box center [245, 128] width 117 height 10
drag, startPoint x: 199, startPoint y: 129, endPoint x: 205, endPoint y: 129, distance: 5.8
click at [205, 129] on input "بلحالبحر" at bounding box center [245, 128] width 117 height 10
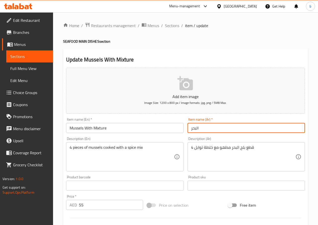
click at [192, 128] on input "البحر" at bounding box center [245, 128] width 117 height 10
click at [190, 128] on input "البحر" at bounding box center [245, 128] width 117 height 10
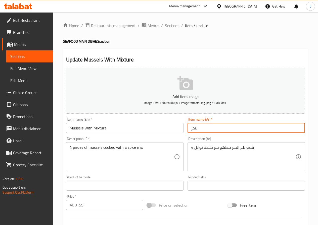
click at [190, 128] on input "البحر" at bounding box center [245, 128] width 117 height 10
click at [192, 130] on input "البحر" at bounding box center [245, 128] width 117 height 10
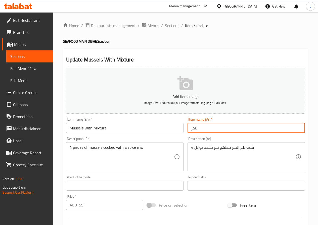
click at [191, 128] on input "البحر" at bounding box center [245, 128] width 117 height 10
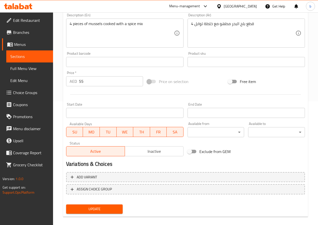
scroll to position [130, 0]
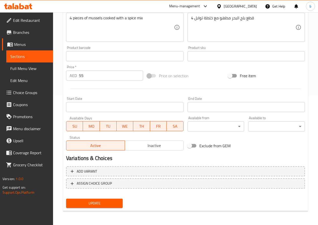
type input "مزيج بلح البحر"
click at [105, 202] on span "Update" at bounding box center [94, 204] width 49 height 6
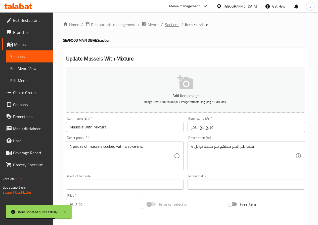
scroll to position [0, 0]
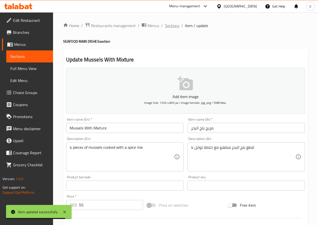
click at [175, 27] on span "Sections" at bounding box center [172, 26] width 14 height 6
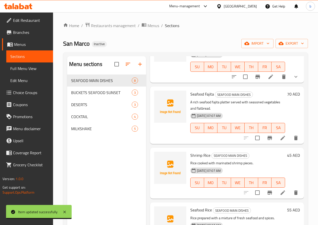
scroll to position [226, 0]
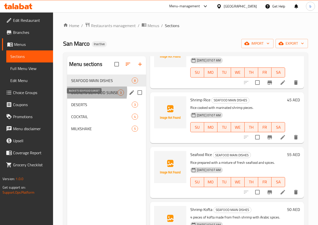
click at [81, 96] on span "BUCKETS SEAFOOD SUNSET" at bounding box center [94, 93] width 46 height 6
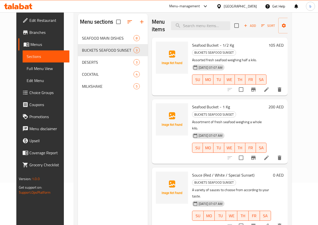
scroll to position [50, 0]
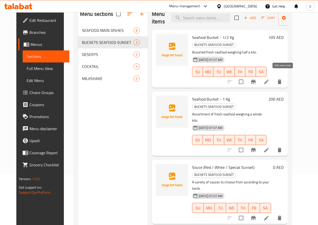
click at [269, 80] on icon at bounding box center [266, 82] width 5 height 5
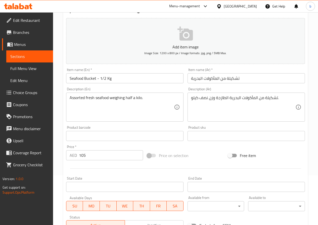
scroll to position [50, 0]
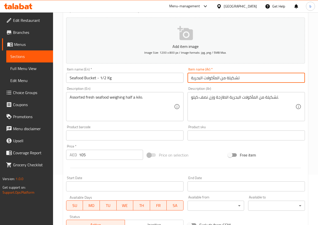
drag, startPoint x: 220, startPoint y: 79, endPoint x: 253, endPoint y: 81, distance: 33.0
click at [253, 81] on input "تشكيلة من المأكولات البحرية" at bounding box center [245, 78] width 117 height 10
click at [192, 78] on input "دلو المأكولات البحرية" at bounding box center [245, 78] width 117 height 10
click at [190, 77] on input "دلو المأكولات البحرية" at bounding box center [245, 78] width 117 height 10
click at [191, 77] on input "-دلو المأكولات البحرية" at bounding box center [245, 78] width 117 height 10
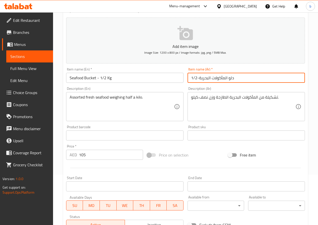
click at [192, 77] on input "1/2-دلو المأكولات البحرية" at bounding box center [245, 78] width 117 height 10
click at [237, 78] on input "1/2-دلو المأكولات البحرية" at bounding box center [245, 78] width 117 height 10
type input "1/2-دلو المأكولات البحرية كيلوجرام"
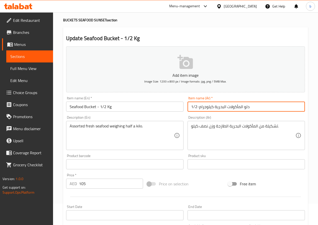
scroll to position [0, 0]
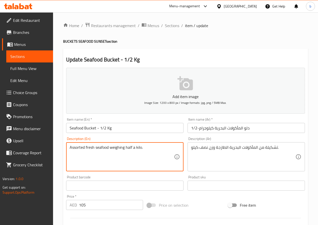
click at [86, 148] on textarea "Assorted fresh seafood weighing half a kilo." at bounding box center [122, 157] width 104 height 24
type textarea "A Selection fresh seafood weighing half a kilo."
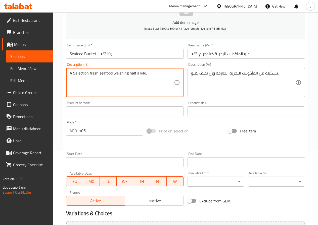
scroll to position [126, 0]
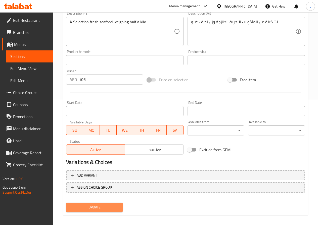
click at [95, 205] on span "Update" at bounding box center [94, 208] width 49 height 6
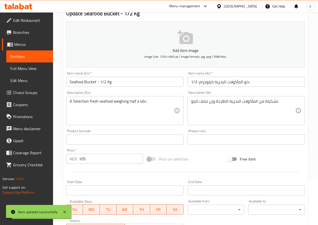
scroll to position [0, 0]
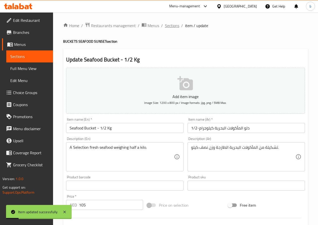
click at [167, 27] on span "Sections" at bounding box center [172, 26] width 14 height 6
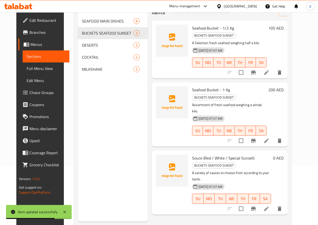
scroll to position [70, 0]
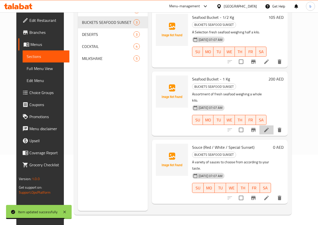
click at [273, 126] on li at bounding box center [266, 130] width 14 height 9
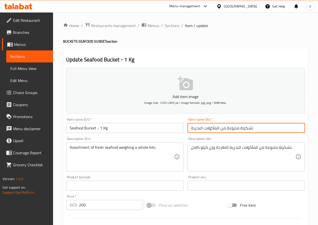
drag, startPoint x: 221, startPoint y: 129, endPoint x: 251, endPoint y: 131, distance: 30.0
click at [251, 131] on input "تشكيلة متنوعة من المأكولات البحرية" at bounding box center [245, 128] width 117 height 10
click at [221, 127] on input "تشكيلة متنوعة من المأكولات البحرية" at bounding box center [245, 128] width 117 height 10
drag, startPoint x: 220, startPoint y: 127, endPoint x: 246, endPoint y: 130, distance: 26.3
click at [246, 130] on input "تشكيلة متنوعة من المأكولات البحرية" at bounding box center [245, 128] width 117 height 10
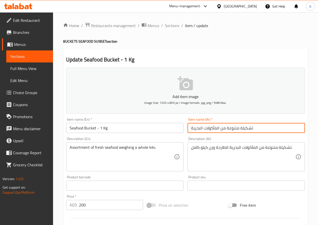
click at [246, 130] on input "تشكيلة متنوعة من المأكولات البحرية" at bounding box center [245, 128] width 117 height 10
drag, startPoint x: 221, startPoint y: 130, endPoint x: 253, endPoint y: 128, distance: 32.7
click at [253, 128] on input "تشكيلة متنوعة من المأكولات البحرية" at bounding box center [245, 128] width 117 height 10
click at [227, 130] on input "المأكولات البحرية" at bounding box center [245, 128] width 117 height 10
click at [193, 132] on input "المأكولات البحرية" at bounding box center [245, 128] width 117 height 10
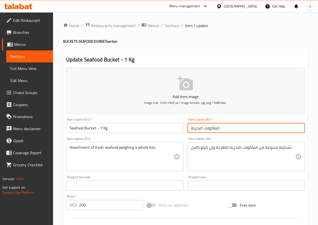
click at [190, 131] on input "المأكولات البحرية" at bounding box center [245, 128] width 117 height 10
click at [227, 129] on input "دلو المأكولات البحرية" at bounding box center [245, 128] width 117 height 10
type input "دلو المأكولات البحرية كيلوجرام-1"
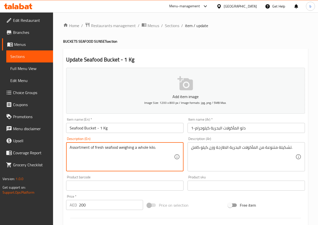
drag, startPoint x: 90, startPoint y: 147, endPoint x: 62, endPoint y: 153, distance: 29.4
drag, startPoint x: 146, startPoint y: 148, endPoint x: 137, endPoint y: 150, distance: 9.8
click at [137, 150] on textarea "A Selection of fresh seafood weighing a whole kilo." at bounding box center [122, 157] width 104 height 24
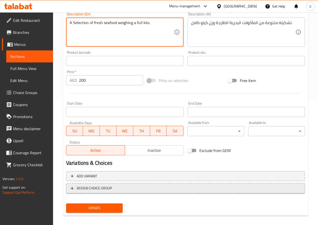
scroll to position [130, 0]
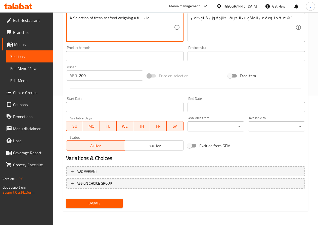
type textarea "A Selection of fresh seafood weighing a full kilo."
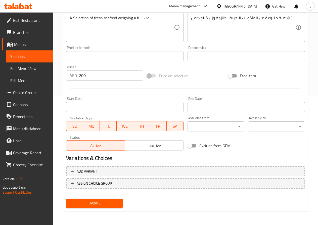
drag, startPoint x: 114, startPoint y: 206, endPoint x: 113, endPoint y: 199, distance: 7.1
click at [114, 206] on span "Update" at bounding box center [94, 204] width 49 height 6
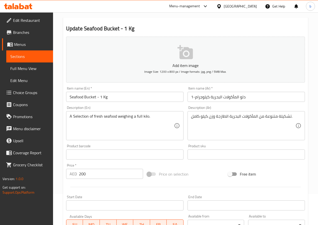
scroll to position [0, 0]
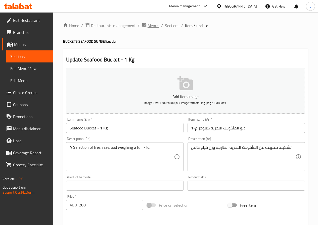
click at [151, 23] on span "Menus" at bounding box center [154, 26] width 12 height 6
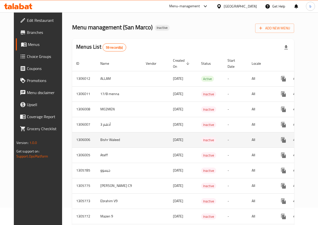
scroll to position [25, 0]
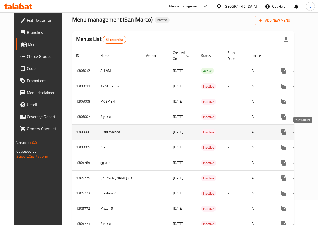
click at [314, 136] on link "enhanced table" at bounding box center [320, 132] width 12 height 12
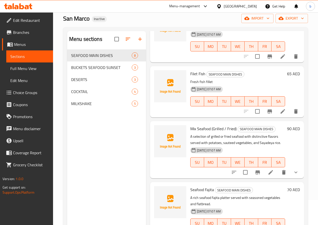
scroll to position [50, 0]
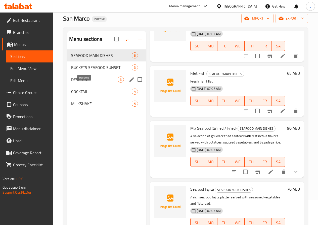
click at [85, 83] on span "DESERTS" at bounding box center [94, 80] width 46 height 6
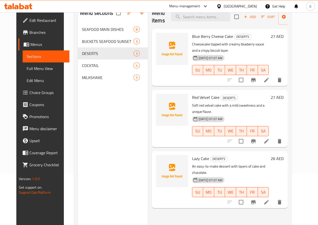
scroll to position [20, 0]
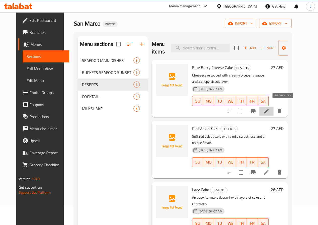
click at [269, 108] on icon at bounding box center [266, 111] width 6 height 6
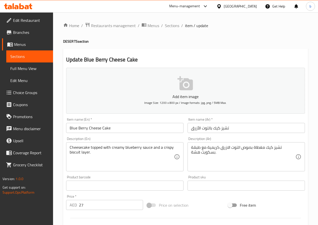
drag, startPoint x: 190, startPoint y: 153, endPoint x: 198, endPoint y: 153, distance: 7.8
click at [198, 153] on div "تشيز كيك مغطاة بصوص التوت الازرق كريمية مع طبقة بسكويت هشة. Description (Ar)" at bounding box center [245, 156] width 117 height 29
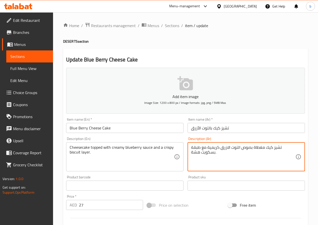
click at [220, 153] on textarea "تشيز كيك مغطاة بصوص التوت الازرق كريمية مع طبقة بسكويت هشة." at bounding box center [243, 157] width 104 height 24
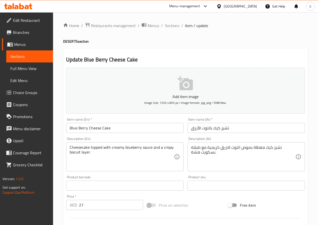
drag, startPoint x: 190, startPoint y: 151, endPoint x: 194, endPoint y: 154, distance: 4.9
click at [197, 154] on div "تشيز كيك مغطاة بصوص التوت الازرق كريمية مع طبقة بسكويت هشة. Description (Ar)" at bounding box center [245, 156] width 117 height 29
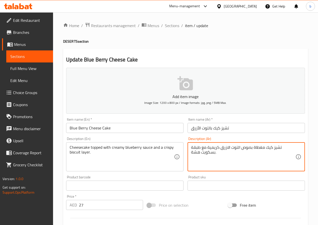
drag, startPoint x: 193, startPoint y: 154, endPoint x: 200, endPoint y: 154, distance: 7.3
click at [200, 154] on textarea "تشيز كيك مغطاة بصوص التوت الازرق كريمية مع طبقة بسكويت هشة." at bounding box center [243, 157] width 104 height 24
type textarea "تشيز كيك مغطاة بصوص التوت الازرق كريمية مع طبقة بسكويت هشة."
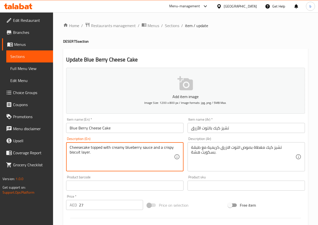
drag, startPoint x: 173, startPoint y: 147, endPoint x: 163, endPoint y: 150, distance: 11.1
type textarea "Cheesecake topped with creamy blueberry sauce and a fluffy biscuit layer."
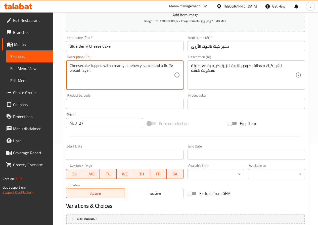
scroll to position [126, 0]
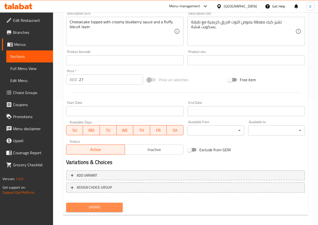
click at [100, 211] on span "Update" at bounding box center [94, 208] width 49 height 6
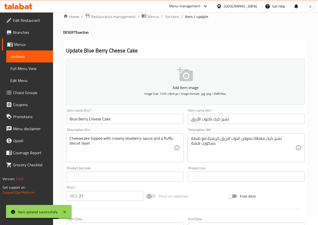
scroll to position [0, 0]
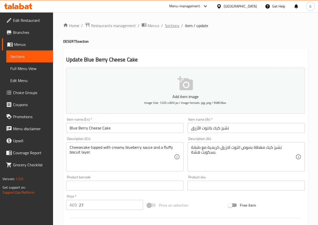
click at [167, 27] on span "Sections" at bounding box center [172, 26] width 14 height 6
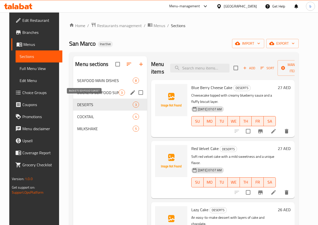
click at [87, 96] on span "BUCKETS SEAFOOD SUNSET" at bounding box center [97, 93] width 41 height 6
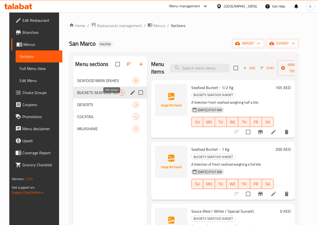
click at [130, 96] on icon "edit" at bounding box center [133, 93] width 6 height 6
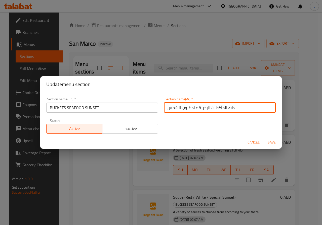
drag, startPoint x: 165, startPoint y: 106, endPoint x: 188, endPoint y: 108, distance: 23.2
click at [188, 108] on input "دلاء المأكولات البحرية عند غروب الشمس" at bounding box center [220, 108] width 112 height 10
click at [246, 108] on input "دلاء المأكولات البحرية عند غروب الشمس" at bounding box center [220, 108] width 112 height 10
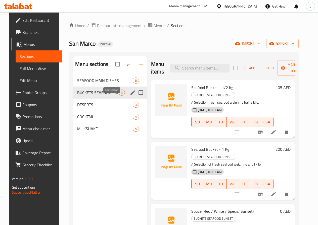
click at [130, 96] on icon "edit" at bounding box center [133, 93] width 6 height 6
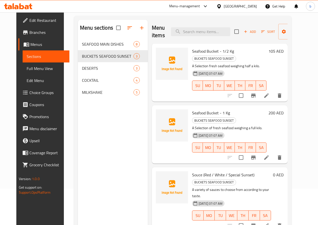
scroll to position [25, 0]
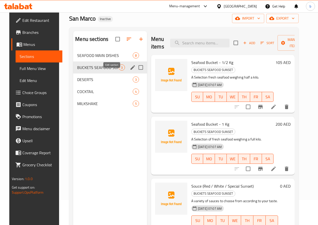
click at [130, 71] on icon "edit" at bounding box center [133, 68] width 6 height 6
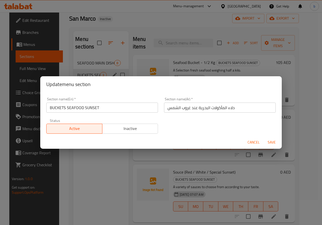
click at [228, 110] on input "دلاء المأكولات البحرية عند غروب الشمس" at bounding box center [220, 108] width 112 height 10
click at [226, 109] on input "دلاء المأكولات البحرية عند غروب الشمس" at bounding box center [220, 108] width 112 height 10
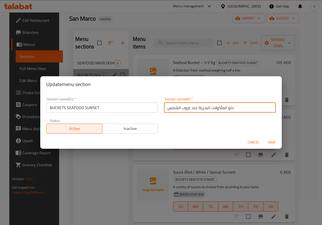
drag, startPoint x: 164, startPoint y: 109, endPoint x: 195, endPoint y: 110, distance: 30.7
click at [195, 110] on input "دلو المأكولات البحرية عند غروب الشمس" at bounding box center [220, 108] width 112 height 10
click at [173, 109] on input "دلو المأكولات البحرية صن سيت" at bounding box center [220, 108] width 112 height 10
type input "دلو المأكولات البحرية صن سيت"
click at [271, 143] on span "Save" at bounding box center [271, 142] width 12 height 6
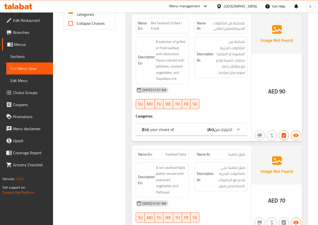
scroll to position [201, 0]
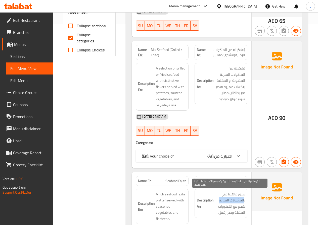
drag, startPoint x: 219, startPoint y: 201, endPoint x: 244, endPoint y: 203, distance: 24.3
click at [244, 203] on span "طبق فاهيتا غني بالمأكولات البحرية يقدم مع الخضروات المتبلة وخبز رقيق." at bounding box center [230, 204] width 30 height 25
copy span "المأكولات البحرية"
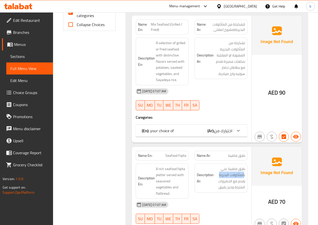
scroll to position [226, 0]
click at [235, 131] on icon at bounding box center [238, 131] width 6 height 6
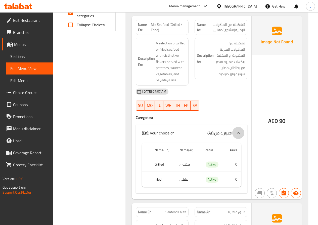
click at [236, 133] on icon at bounding box center [238, 133] width 6 height 6
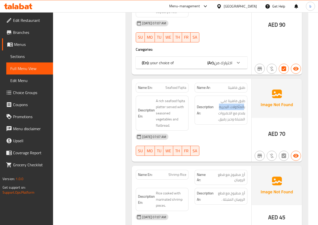
scroll to position [302, 0]
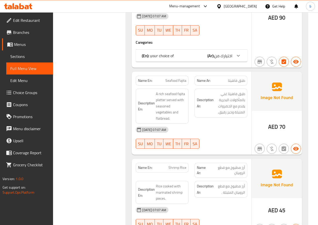
click at [212, 123] on div "Description Ar: طبق فاهيتا غني بالمأكولات البحرية يقدم مع الخضروات المتبلة وخبز…" at bounding box center [221, 106] width 59 height 41
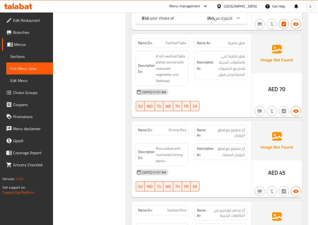
scroll to position [327, 0]
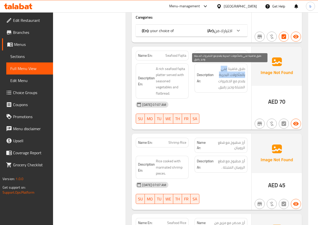
drag, startPoint x: 227, startPoint y: 69, endPoint x: 219, endPoint y: 76, distance: 10.5
click at [219, 76] on span "طبق فاهيتا غني بالمأكولات البحرية يقدم مع الخضروات المتبلة وخبز رقيق." at bounding box center [230, 78] width 30 height 25
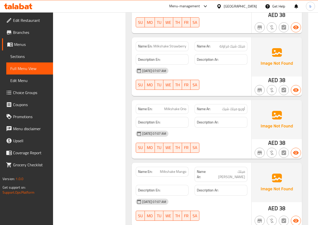
scroll to position [1755, 0]
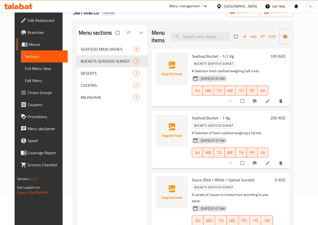
scroll to position [70, 0]
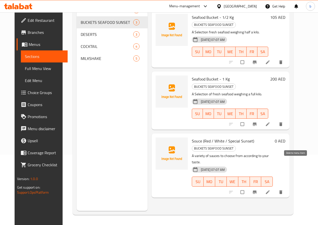
click at [287, 187] on button "delete" at bounding box center [281, 192] width 12 height 11
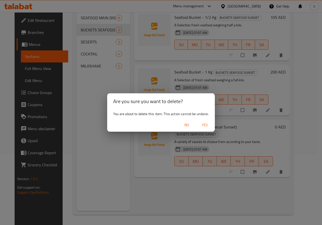
click at [196, 125] on div "No Yes" at bounding box center [161, 125] width 108 height 13
click at [201, 125] on span "Yes" at bounding box center [205, 125] width 12 height 6
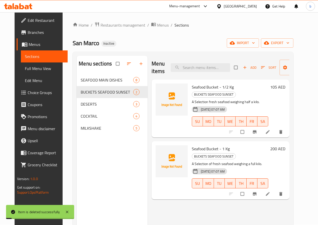
scroll to position [0, 0]
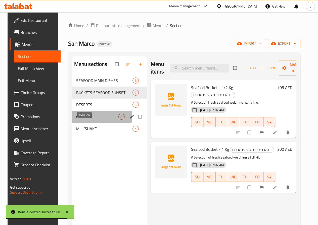
click at [85, 120] on span "COCKTAIL" at bounding box center [97, 117] width 42 height 6
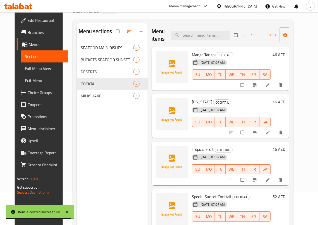
scroll to position [70, 0]
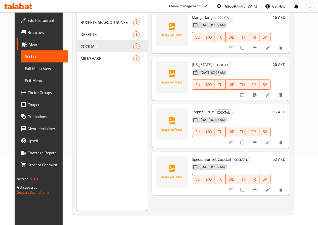
click at [281, 148] on div at bounding box center [256, 142] width 62 height 11
click at [270, 141] on icon at bounding box center [267, 142] width 5 height 5
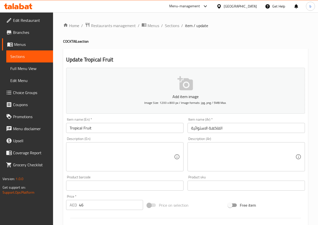
click at [219, 129] on input "الفاكهة الاستوائية" at bounding box center [245, 128] width 117 height 10
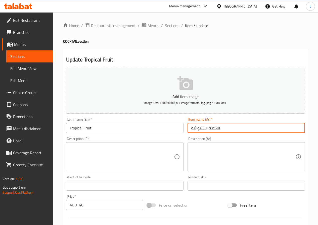
drag, startPoint x: 192, startPoint y: 128, endPoint x: 200, endPoint y: 132, distance: 8.5
click at [205, 132] on input "فاكهة الاستوائية" at bounding box center [245, 128] width 117 height 10
drag, startPoint x: 190, startPoint y: 129, endPoint x: 207, endPoint y: 130, distance: 17.4
click at [207, 130] on input "فاكهة الاستوائية" at bounding box center [245, 128] width 117 height 10
click at [207, 130] on input "فاكهة" at bounding box center [245, 128] width 117 height 10
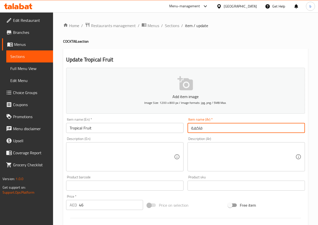
click at [207, 130] on input "فاكهة" at bounding box center [245, 128] width 117 height 10
click at [208, 125] on input "فاكهة" at bounding box center [245, 128] width 117 height 10
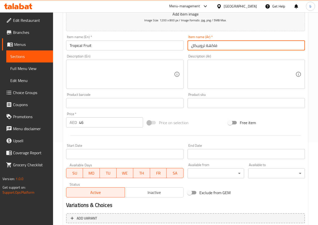
scroll to position [130, 0]
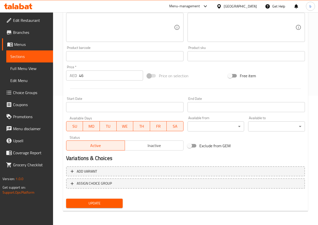
type input "فاكهة تروبيكال"
drag, startPoint x: 91, startPoint y: 204, endPoint x: 97, endPoint y: 202, distance: 6.9
click at [91, 204] on span "Update" at bounding box center [94, 204] width 49 height 6
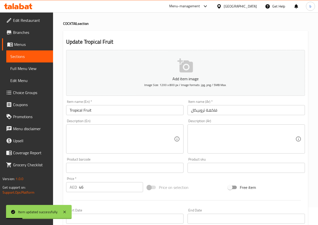
scroll to position [0, 0]
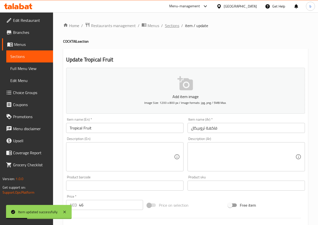
click at [171, 27] on span "Sections" at bounding box center [172, 26] width 14 height 6
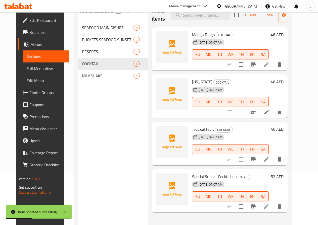
scroll to position [70, 0]
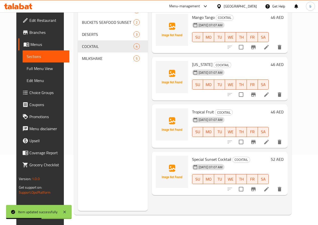
click at [273, 189] on li at bounding box center [266, 189] width 14 height 9
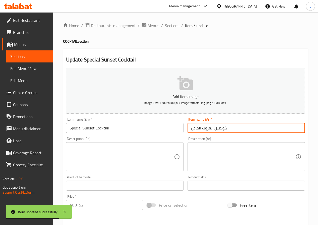
drag, startPoint x: 203, startPoint y: 130, endPoint x: 214, endPoint y: 130, distance: 10.8
click at [214, 130] on input "كوكتيل الغروب الخاص" at bounding box center [245, 128] width 117 height 10
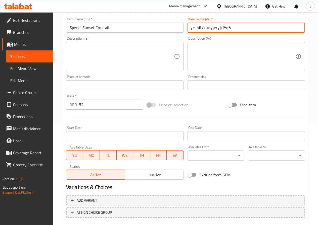
scroll to position [130, 0]
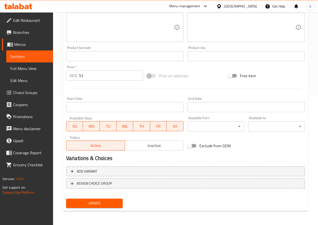
type input "كوكتيل صن سيت الخاص"
click at [112, 206] on span "Update" at bounding box center [94, 204] width 49 height 6
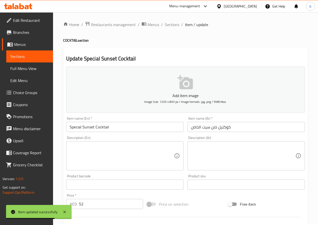
scroll to position [0, 0]
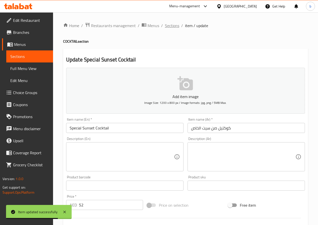
click at [167, 24] on span "Sections" at bounding box center [172, 26] width 14 height 6
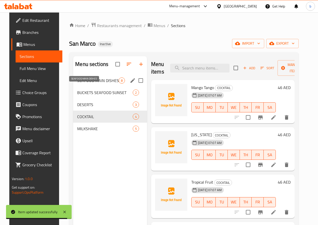
click at [88, 84] on span "SEAFOOD MAIN DISHES" at bounding box center [97, 81] width 41 height 6
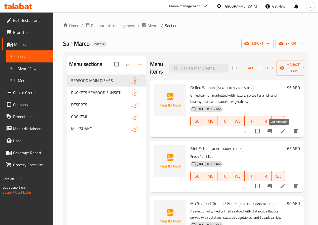
click at [280, 132] on icon at bounding box center [282, 131] width 5 height 5
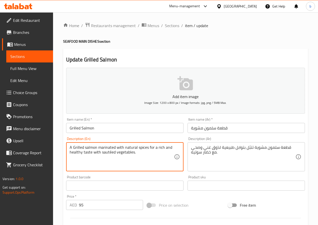
click at [84, 149] on textarea "A Grilled salmon marinated with natural spices for a rich and healthy taste wit…" at bounding box center [122, 157] width 104 height 24
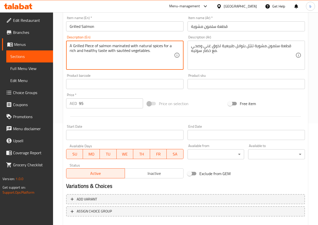
scroll to position [130, 0]
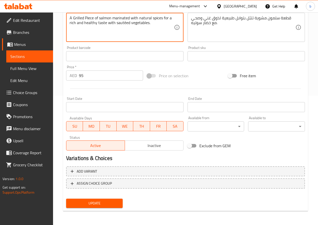
click at [101, 204] on div "Update" at bounding box center [94, 203] width 61 height 13
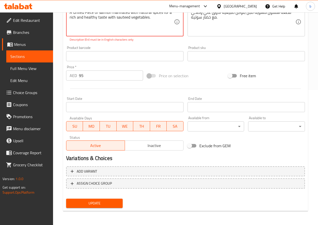
type textarea "A Grilled Piece of salmon marinated with natural spices for a rich and healthy …"
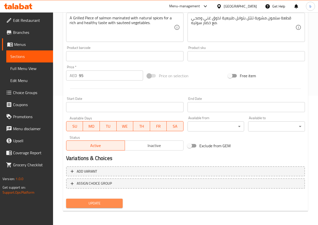
click at [109, 203] on span "Update" at bounding box center [94, 204] width 49 height 6
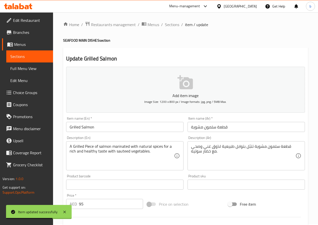
scroll to position [0, 0]
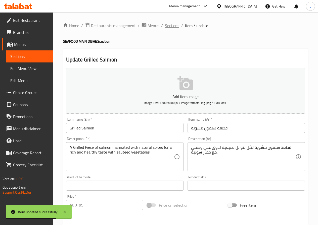
click at [172, 23] on span "Sections" at bounding box center [172, 26] width 14 height 6
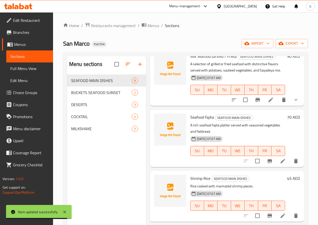
scroll to position [151, 0]
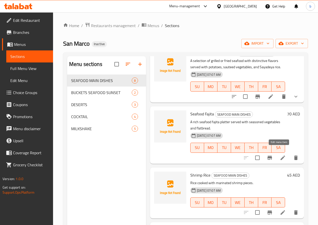
click at [280, 155] on icon at bounding box center [283, 158] width 6 height 6
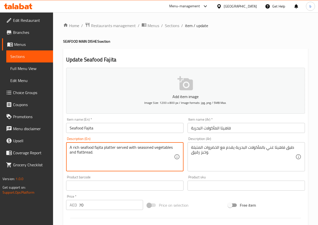
click at [83, 152] on textarea "A rich seafood fajita platter served with seasoned vegetables and flatbread." at bounding box center [122, 157] width 104 height 24
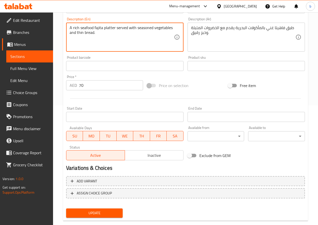
scroll to position [130, 0]
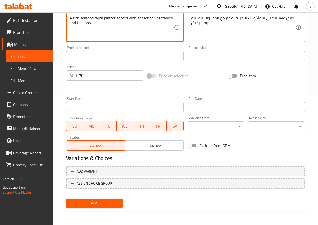
type textarea "A rich seafood fajita platter served with seasoned vegetables and thin bread."
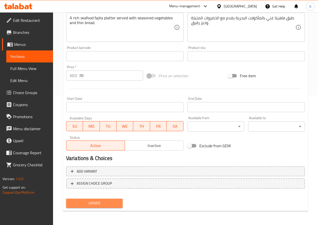
click at [104, 208] on button "Update" at bounding box center [94, 203] width 57 height 9
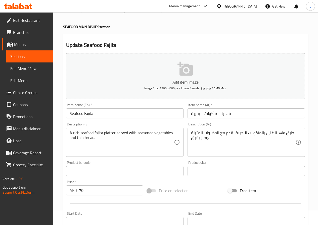
scroll to position [0, 0]
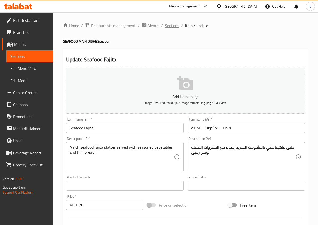
click at [165, 25] on span "Sections" at bounding box center [172, 26] width 14 height 6
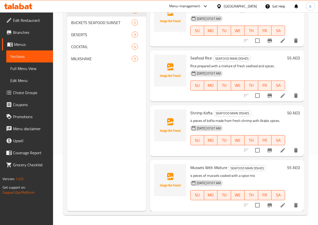
scroll to position [70, 0]
click at [282, 207] on li at bounding box center [283, 205] width 14 height 9
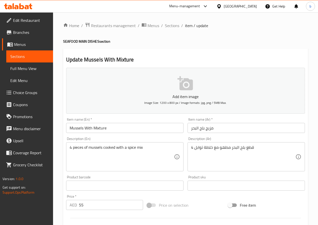
click at [205, 130] on input "مزيج بلح البحر" at bounding box center [245, 128] width 117 height 10
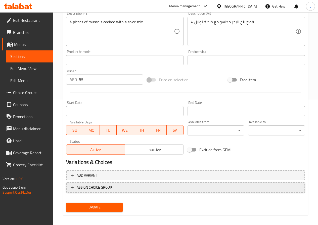
scroll to position [130, 0]
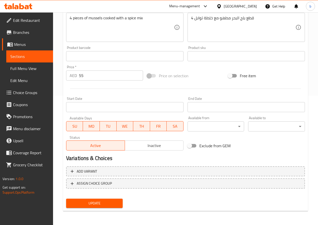
type input "مزيج من بلح البحر"
click at [113, 202] on span "Update" at bounding box center [94, 204] width 49 height 6
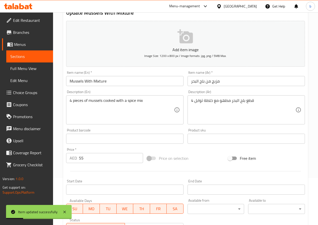
scroll to position [0, 0]
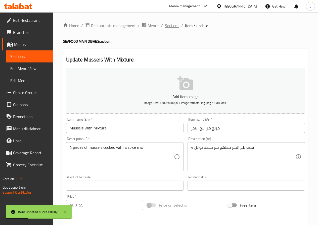
click at [168, 25] on span "Sections" at bounding box center [172, 26] width 14 height 6
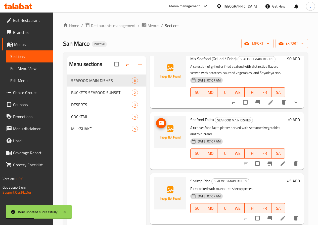
scroll to position [151, 0]
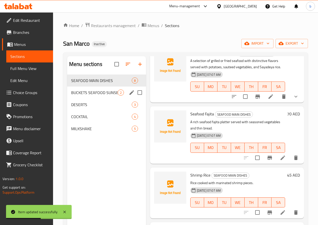
click at [93, 99] on div "BUCKETS SEAFOOD SUNSET 2" at bounding box center [106, 93] width 79 height 12
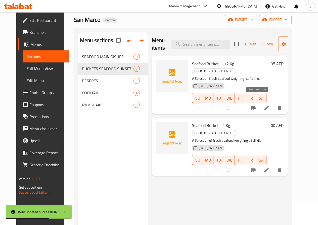
scroll to position [20, 0]
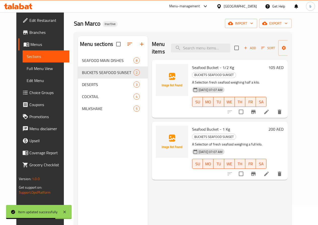
click at [269, 109] on icon at bounding box center [266, 112] width 6 height 6
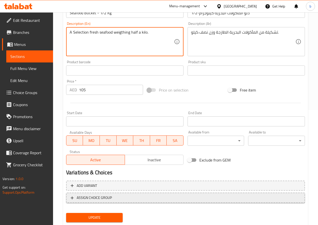
scroll to position [130, 0]
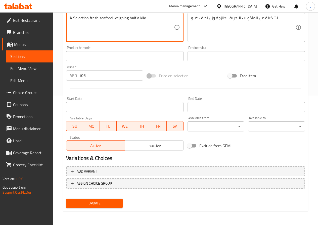
click at [123, 19] on textarea "A Selection fresh seafood weighing half a kilo." at bounding box center [122, 28] width 104 height 24
type textarea "A Selection fresh seafood weighting half a kilo."
click at [106, 201] on span "Update" at bounding box center [94, 204] width 49 height 6
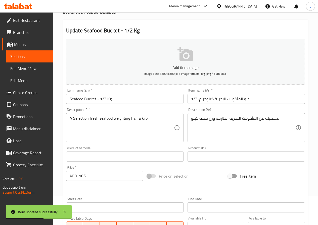
scroll to position [0, 0]
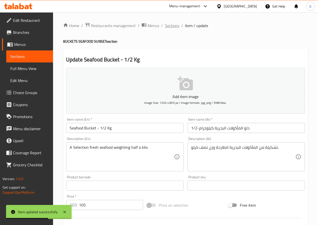
click at [170, 26] on span "Sections" at bounding box center [172, 26] width 14 height 6
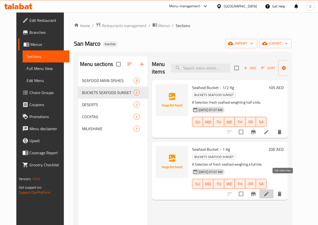
click at [269, 191] on icon at bounding box center [266, 194] width 6 height 6
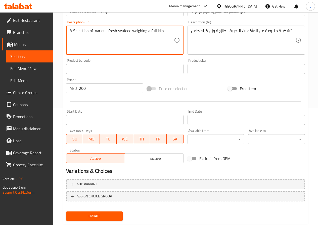
scroll to position [130, 0]
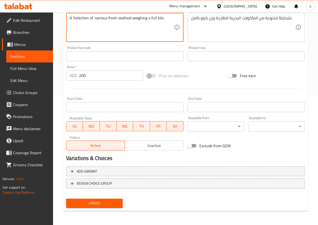
type textarea "A Selection of various fresh seafood weighing a full kilo."
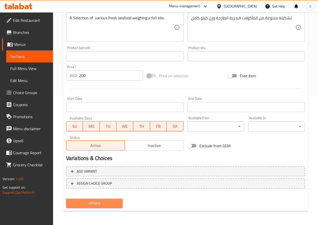
click at [99, 203] on span "Update" at bounding box center [94, 204] width 49 height 6
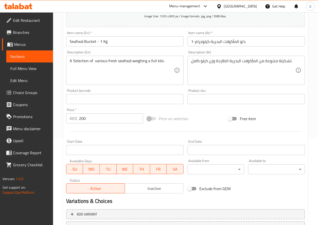
scroll to position [0, 0]
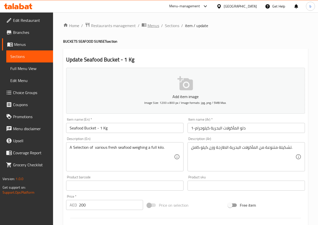
click at [155, 26] on span "Menus" at bounding box center [154, 26] width 12 height 6
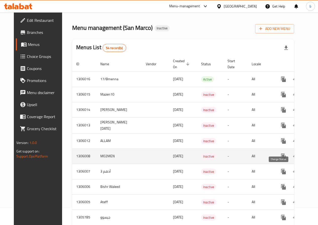
scroll to position [25, 0]
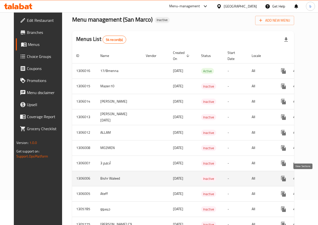
click at [314, 177] on link "enhanced table" at bounding box center [320, 179] width 12 height 12
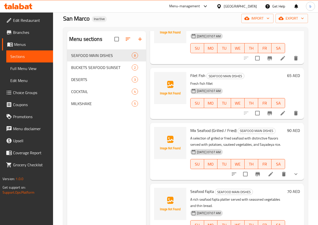
scroll to position [101, 0]
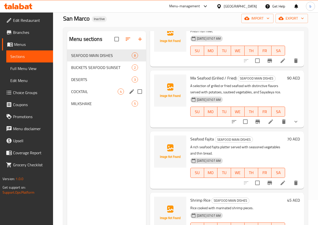
click at [81, 98] on div "COCKTAIL 4" at bounding box center [106, 92] width 79 height 12
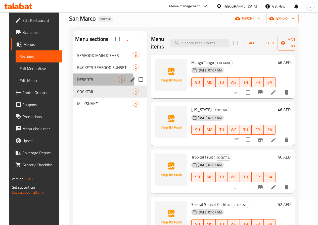
click at [89, 86] on div "DESERTS 3" at bounding box center [110, 80] width 74 height 12
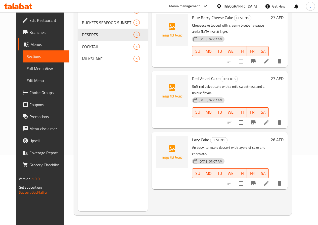
scroll to position [70, 0]
click at [269, 180] on icon at bounding box center [266, 183] width 6 height 6
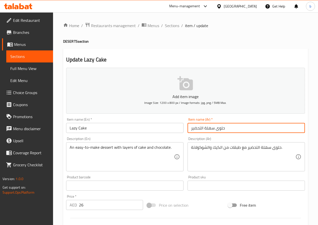
drag, startPoint x: 191, startPoint y: 131, endPoint x: 227, endPoint y: 131, distance: 35.9
click at [227, 131] on input "حلوى سهلة التحضير" at bounding box center [245, 128] width 117 height 10
type input "g"
type input "ليزى كيك"
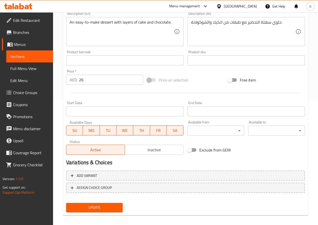
scroll to position [126, 0]
click at [94, 207] on span "Update" at bounding box center [94, 208] width 49 height 6
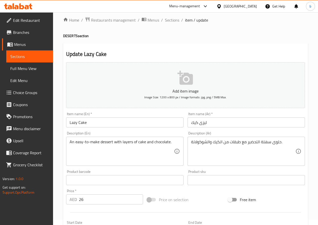
scroll to position [0, 0]
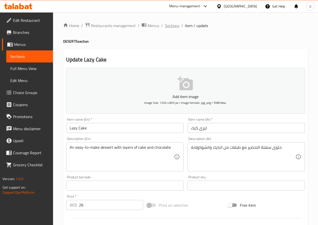
click at [169, 26] on span "Sections" at bounding box center [172, 26] width 14 height 6
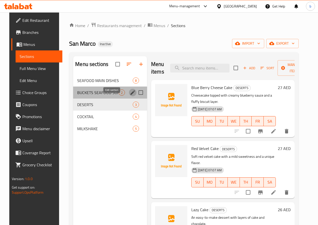
click at [130, 96] on icon "edit" at bounding box center [133, 93] width 6 height 6
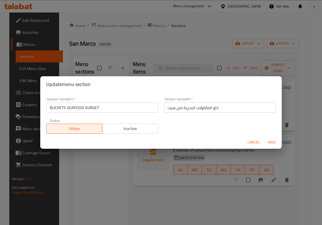
click at [211, 109] on input "دلو المأكولات البحرية صن سيت" at bounding box center [220, 108] width 112 height 10
type input "باكتس المأكولات البحرية صن سيت"
click at [269, 144] on span "Save" at bounding box center [271, 142] width 12 height 6
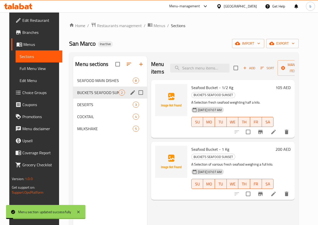
click at [276, 129] on icon at bounding box center [273, 132] width 6 height 6
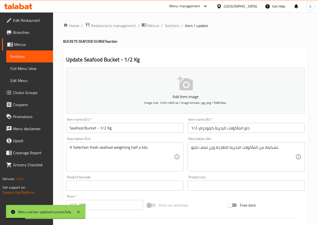
click at [243, 128] on input "1/2-دلو المأكولات البحرية كيلوجرام" at bounding box center [245, 128] width 117 height 10
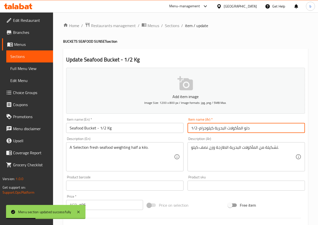
click at [243, 128] on input "1/2-دلو المأكولات البحرية كيلوجرام" at bounding box center [245, 128] width 117 height 10
click at [244, 128] on input "1/2-دلو المأكولات البحرية كيلوجرام" at bounding box center [245, 128] width 117 height 10
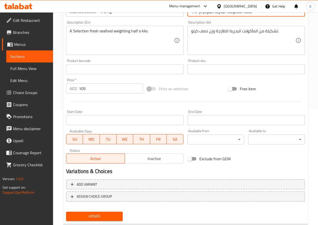
scroll to position [130, 0]
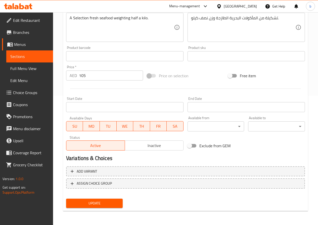
type input "1/2-باكت المأكولات البحرية كيلوجرام"
click at [106, 205] on span "Update" at bounding box center [94, 204] width 49 height 6
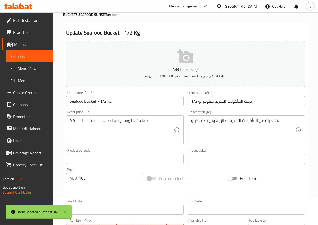
scroll to position [0, 0]
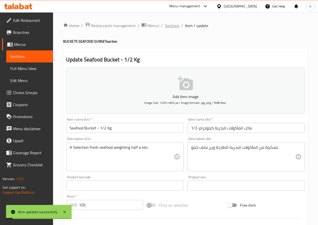
click at [167, 28] on span "Sections" at bounding box center [172, 26] width 14 height 6
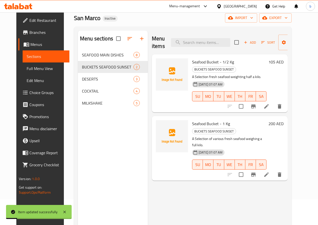
scroll to position [50, 0]
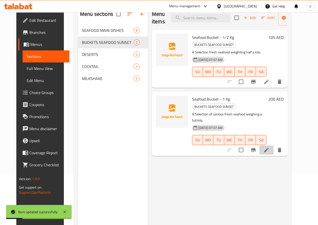
click at [273, 146] on li at bounding box center [266, 150] width 14 height 9
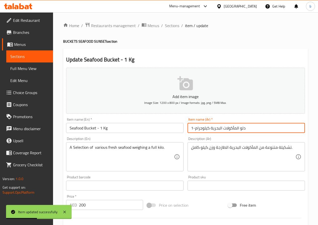
drag, startPoint x: 240, startPoint y: 128, endPoint x: 254, endPoint y: 131, distance: 15.1
click at [254, 131] on input "دلو المأكولات البحرية كيلوجرام-1" at bounding box center [245, 128] width 117 height 10
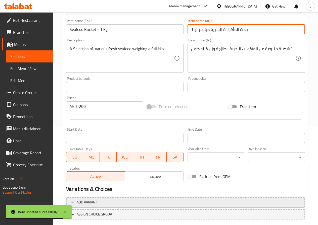
scroll to position [126, 0]
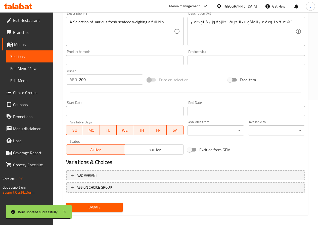
type input "باكت المأكولات البحرية كيلوجرام-1"
click at [97, 211] on span "Update" at bounding box center [94, 208] width 49 height 6
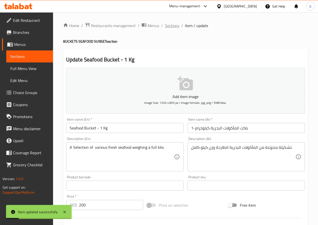
click at [168, 29] on span "Sections" at bounding box center [172, 26] width 14 height 6
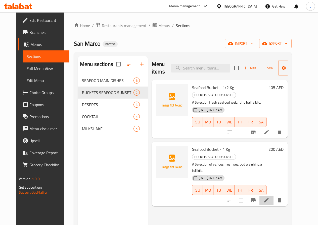
click at [273, 196] on li at bounding box center [266, 200] width 14 height 9
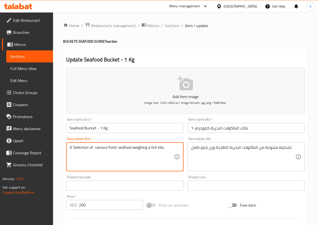
click at [103, 148] on textarea "A Selection of various fresh seafood weighing a full kilo." at bounding box center [122, 157] width 104 height 24
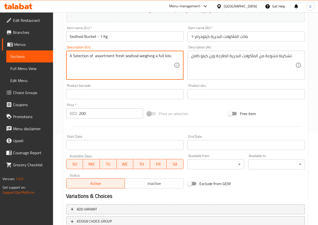
scroll to position [130, 0]
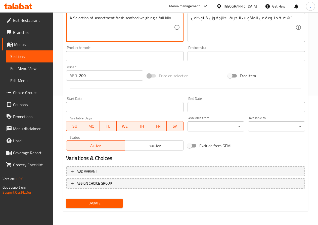
type textarea "A Selection of assortment fresh seafood weighing a full kilo."
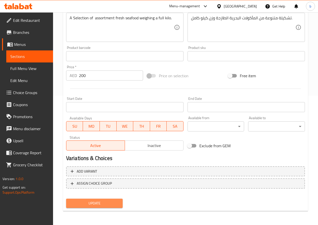
click at [106, 205] on span "Update" at bounding box center [94, 204] width 49 height 6
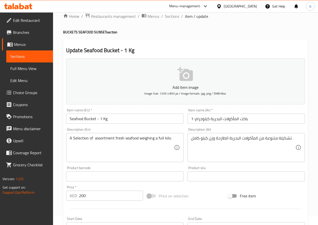
scroll to position [0, 0]
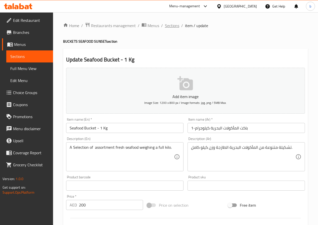
click at [169, 24] on span "Sections" at bounding box center [172, 26] width 14 height 6
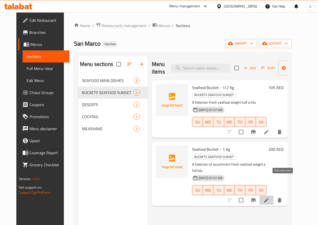
click at [269, 198] on icon at bounding box center [266, 201] width 6 height 6
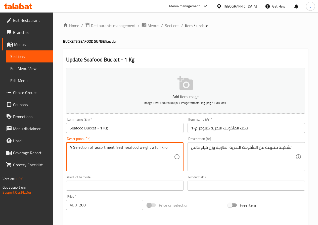
drag, startPoint x: 159, startPoint y: 147, endPoint x: 153, endPoint y: 150, distance: 7.0
click at [153, 149] on textarea "A Selection of assortment fresh seafood weight awhole kilo." at bounding box center [122, 157] width 104 height 24
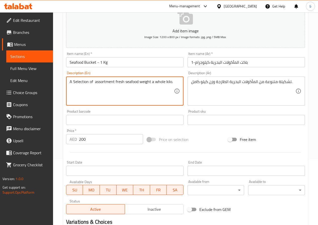
scroll to position [130, 0]
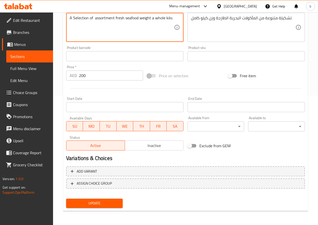
type textarea "A Selection of assortment fresh seafood weight a whole kilo."
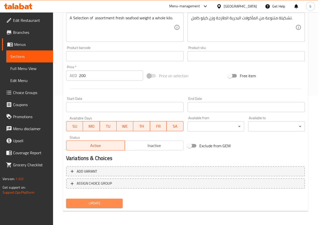
click at [96, 207] on span "Update" at bounding box center [94, 204] width 49 height 6
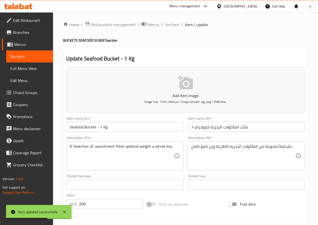
scroll to position [0, 0]
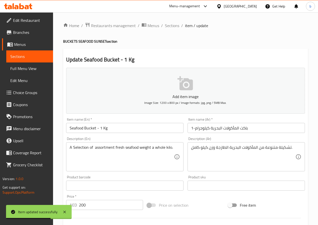
click at [33, 52] on link "Sections" at bounding box center [29, 57] width 47 height 12
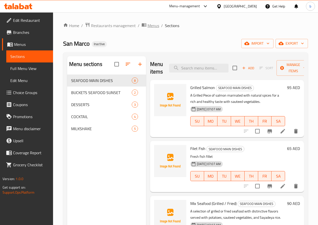
click at [149, 26] on span "Menus" at bounding box center [154, 26] width 12 height 6
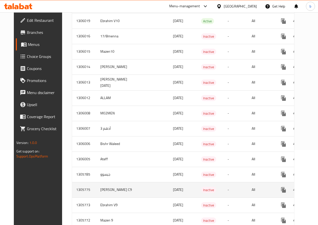
scroll to position [75, 0]
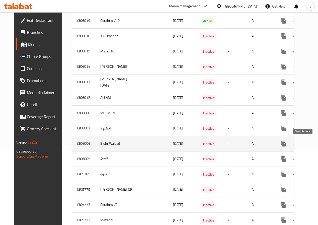
click at [317, 144] on icon "enhanced table" at bounding box center [320, 144] width 6 height 6
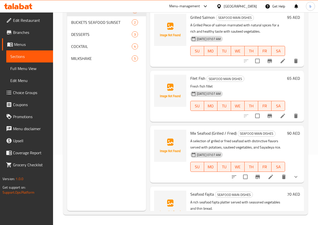
scroll to position [70, 0]
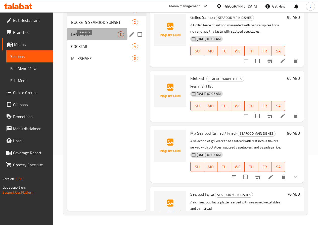
click at [89, 37] on span "DESSERTS" at bounding box center [94, 34] width 46 height 6
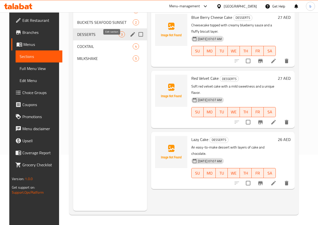
click at [130, 37] on icon "edit" at bounding box center [133, 34] width 6 height 6
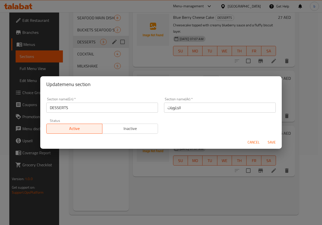
click at [272, 144] on span "Save" at bounding box center [271, 142] width 12 height 6
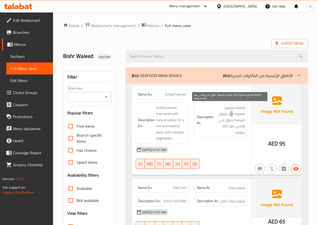
drag, startPoint x: 233, startPoint y: 115, endPoint x: 229, endPoint y: 115, distance: 3.5
click at [229, 115] on span "قطعة سلمون مشوية تتبّل بتوابل طبيعية لذوق غني وصحي مع خضار سوتيه." at bounding box center [230, 120] width 30 height 31
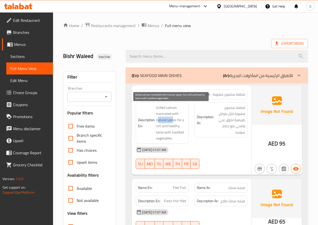
drag, startPoint x: 157, startPoint y: 123, endPoint x: 174, endPoint y: 120, distance: 16.7
click at [174, 120] on span "Grilled salmon marinated with natural spices for a rich and healthy taste with …" at bounding box center [171, 123] width 30 height 37
click at [183, 133] on span "Grilled salmon marinated with natural spices for a rich and healthy taste with …" at bounding box center [171, 123] width 30 height 37
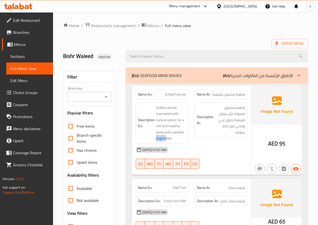
drag, startPoint x: 155, startPoint y: 138, endPoint x: 165, endPoint y: 139, distance: 10.7
click at [165, 139] on h6 "Description En: Grilled salmon marinated with natural spices for a rich and hea…" at bounding box center [162, 123] width 48 height 37
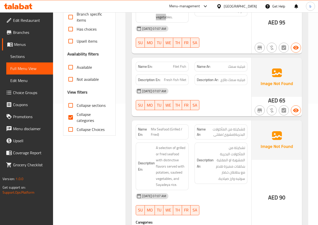
scroll to position [126, 0]
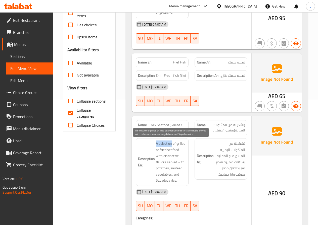
drag, startPoint x: 172, startPoint y: 145, endPoint x: 156, endPoint y: 143, distance: 16.3
click at [156, 143] on h6 "Description En: A selection of grilled or fried seafood with distinctive flavor…" at bounding box center [162, 162] width 48 height 43
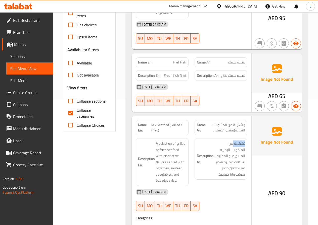
drag, startPoint x: 235, startPoint y: 144, endPoint x: 226, endPoint y: 146, distance: 9.6
click at [247, 145] on div "Description Ar: تشكيلة من المأكولات البحرية المشوية او المقلية بنكهات مميزة تقد…" at bounding box center [221, 158] width 53 height 41
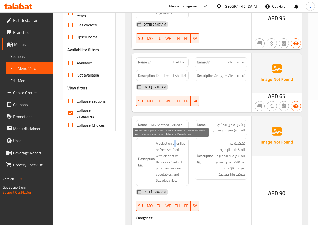
click at [176, 144] on span "A selection of grilled or fried seafood with distinctive flavors served with po…" at bounding box center [171, 162] width 30 height 43
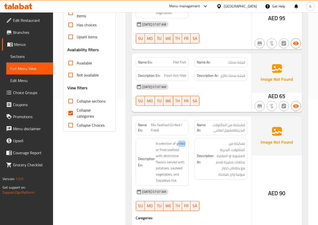
drag, startPoint x: 178, startPoint y: 145, endPoint x: 190, endPoint y: 145, distance: 11.6
click at [190, 145] on div "Description En: A selection of grilled or fried seafood with distinctive flavor…" at bounding box center [162, 162] width 59 height 54
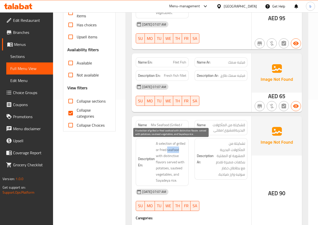
drag, startPoint x: 167, startPoint y: 151, endPoint x: 173, endPoint y: 150, distance: 5.8
click at [179, 150] on span "A selection of grilled or fried seafood with distinctive flavors served with po…" at bounding box center [171, 162] width 30 height 43
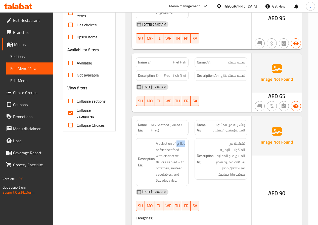
drag, startPoint x: 177, startPoint y: 146, endPoint x: 185, endPoint y: 146, distance: 8.1
click at [185, 146] on span "A selection of grilled or fried seafood with distinctive flavors served with po…" at bounding box center [171, 162] width 30 height 43
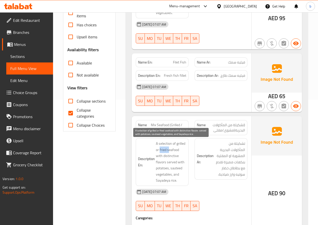
drag, startPoint x: 159, startPoint y: 151, endPoint x: 169, endPoint y: 151, distance: 9.8
click at [169, 151] on span "A selection of grilled or fried seafood with distinctive flavors served with po…" at bounding box center [171, 162] width 30 height 43
drag, startPoint x: 174, startPoint y: 155, endPoint x: 177, endPoint y: 157, distance: 3.8
click at [178, 157] on span "A selection of grilled or fried seafood with distinctive flavors served with po…" at bounding box center [171, 162] width 30 height 43
drag, startPoint x: 157, startPoint y: 161, endPoint x: 170, endPoint y: 162, distance: 12.8
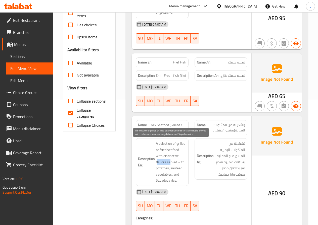
click at [170, 162] on span "A selection of grilled or fried seafood with distinctive flavors served with po…" at bounding box center [171, 162] width 30 height 43
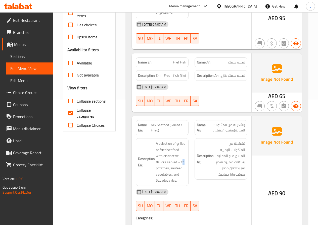
drag, startPoint x: 182, startPoint y: 164, endPoint x: 187, endPoint y: 164, distance: 5.3
click at [187, 164] on div "Description En: A selection of grilled or fried seafood with distinctive flavor…" at bounding box center [162, 162] width 53 height 48
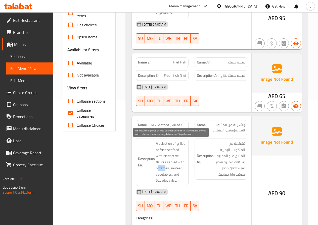
drag, startPoint x: 158, startPoint y: 168, endPoint x: 168, endPoint y: 170, distance: 10.0
click at [167, 170] on span "A selection of grilled or fried seafood with distinctive flavors served with po…" at bounding box center [171, 162] width 30 height 43
drag, startPoint x: 172, startPoint y: 170, endPoint x: 184, endPoint y: 170, distance: 12.3
click at [184, 170] on span "A selection of grilled or fried seafood with distinctive flavors served with po…" at bounding box center [171, 162] width 30 height 43
drag, startPoint x: 165, startPoint y: 176, endPoint x: 168, endPoint y: 176, distance: 3.3
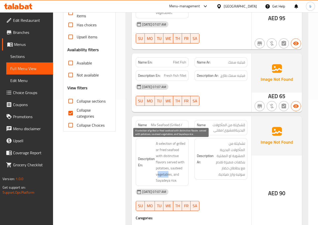
click at [168, 176] on span "A selection of grilled or fried seafood with distinctive flavors served with po…" at bounding box center [171, 162] width 30 height 43
drag, startPoint x: 180, startPoint y: 176, endPoint x: 164, endPoint y: 181, distance: 16.7
click at [179, 176] on span "A selection of grilled or fried seafood with distinctive flavors served with po…" at bounding box center [171, 162] width 30 height 43
drag, startPoint x: 157, startPoint y: 182, endPoint x: 174, endPoint y: 182, distance: 16.8
click at [174, 182] on span "A selection of grilled or fried seafood with distinctive flavors served with po…" at bounding box center [171, 162] width 30 height 43
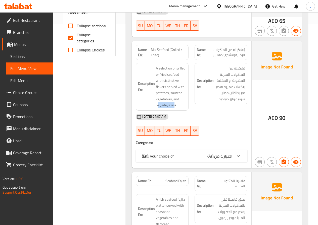
scroll to position [276, 0]
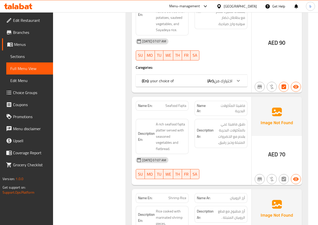
click at [198, 159] on div "[DATE] 07:07 AM" at bounding box center [192, 160] width 118 height 12
click at [181, 148] on span "A rich seafood fajita platter served with seasoned vegetables and flatbread." at bounding box center [171, 136] width 30 height 31
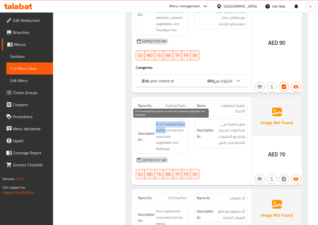
drag, startPoint x: 156, startPoint y: 126, endPoint x: 166, endPoint y: 132, distance: 11.2
click at [166, 132] on span "A rich seafood fajita platter served with seasoned vegetables and flatbread." at bounding box center [171, 136] width 30 height 31
drag, startPoint x: 167, startPoint y: 131, endPoint x: 178, endPoint y: 148, distance: 20.4
click at [178, 148] on span "A rich seafood fajita platter served with seasoned vegetables and flatbread." at bounding box center [171, 136] width 30 height 31
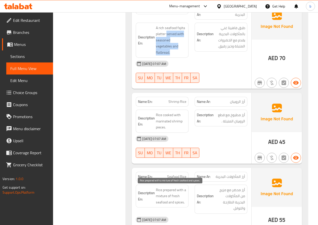
scroll to position [402, 0]
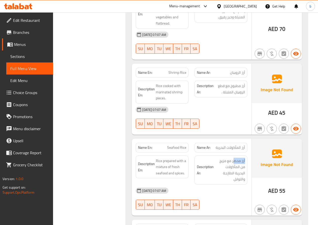
drag, startPoint x: 233, startPoint y: 161, endPoint x: 246, endPoint y: 162, distance: 13.3
click at [247, 162] on div "Description Ar: أرز محضر مع مزيج من المأكولات البحرية الطازجة والتوابل." at bounding box center [221, 170] width 53 height 29
drag, startPoint x: 186, startPoint y: 161, endPoint x: 170, endPoint y: 168, distance: 17.9
click at [170, 168] on span "Rice prepared with a mixture of fresh seafood and spices." at bounding box center [171, 167] width 30 height 19
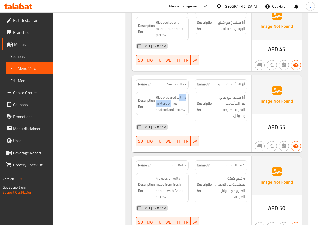
scroll to position [477, 0]
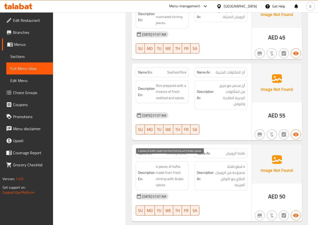
click at [183, 165] on span "4 pieces of kofta made from fresh shrimp with Arabic spices." at bounding box center [171, 176] width 30 height 25
drag, startPoint x: 166, startPoint y: 173, endPoint x: 158, endPoint y: 166, distance: 10.1
click at [158, 166] on span "4 pieces of kofta made from fresh shrimp with Arabic spices." at bounding box center [171, 176] width 30 height 25
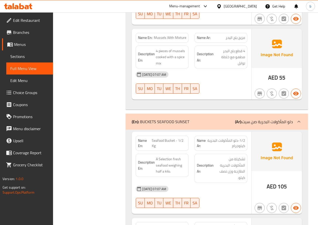
scroll to position [628, 0]
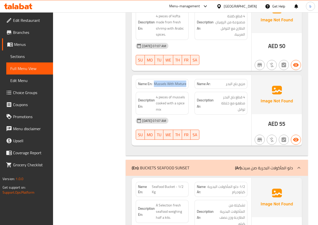
drag, startPoint x: 185, startPoint y: 78, endPoint x: 164, endPoint y: 79, distance: 21.1
click at [156, 81] on span "Mussels With Mixture" at bounding box center [170, 83] width 32 height 5
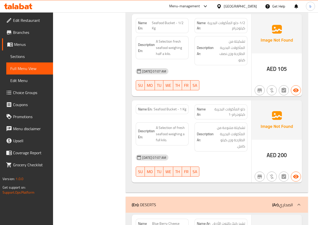
scroll to position [804, 0]
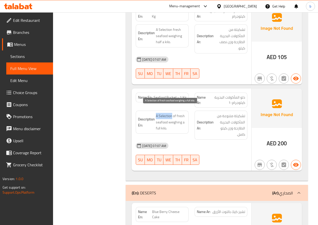
drag, startPoint x: 172, startPoint y: 110, endPoint x: 156, endPoint y: 108, distance: 16.3
click at [156, 113] on span "A Selection of fresh seafood weighing a full kilo." at bounding box center [171, 122] width 30 height 19
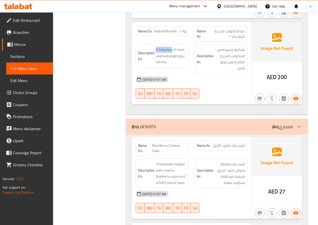
scroll to position [880, 0]
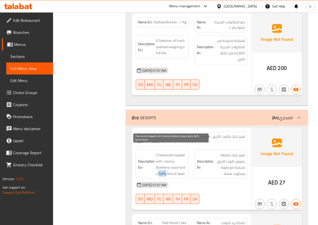
drag, startPoint x: 158, startPoint y: 168, endPoint x: 166, endPoint y: 169, distance: 7.9
click at [166, 169] on span "Cheesecake topped with creamy blueberry sauce and a fluffy biscuit layer." at bounding box center [171, 164] width 30 height 25
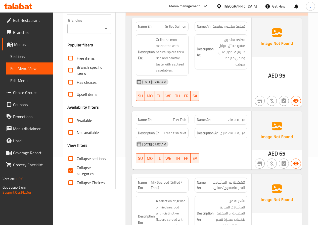
scroll to position [25, 0]
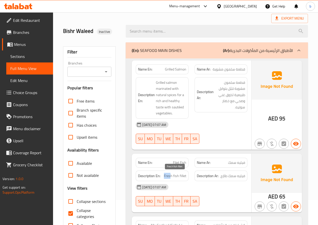
drag, startPoint x: 171, startPoint y: 178, endPoint x: 163, endPoint y: 176, distance: 8.5
click at [163, 176] on h6 "Description En: Fresh fish fillet" at bounding box center [162, 176] width 48 height 6
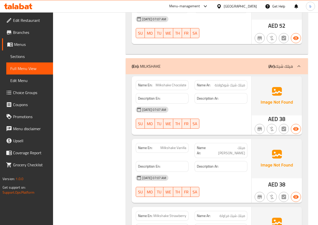
scroll to position [1493, 0]
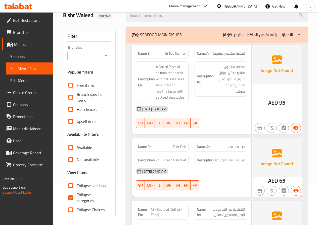
scroll to position [101, 0]
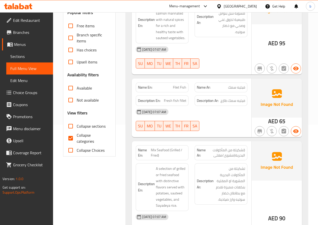
click at [70, 138] on input "Collapse categories" at bounding box center [71, 138] width 12 height 12
checkbox input "false"
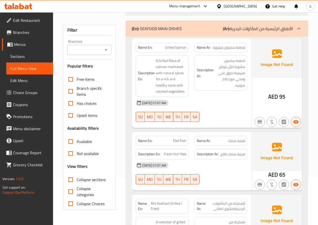
scroll to position [0, 0]
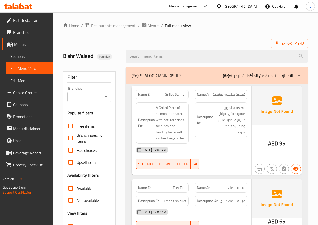
click at [18, 57] on span "Sections" at bounding box center [29, 57] width 39 height 6
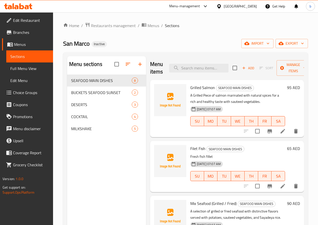
click at [18, 65] on link "Full Menu View" at bounding box center [29, 69] width 47 height 12
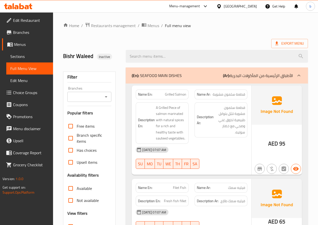
click at [216, 77] on div "(En): SEAFOOD MAIN DISHES (Ar): الأطباق الرئيسية من المأكولات البحرية" at bounding box center [212, 76] width 161 height 6
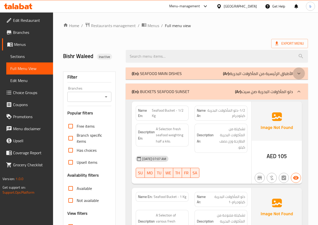
click at [296, 73] on icon at bounding box center [299, 74] width 6 height 6
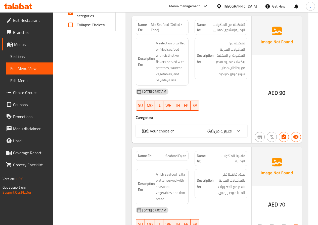
scroll to position [276, 0]
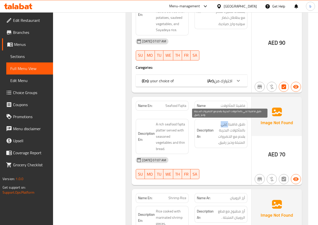
drag, startPoint x: 222, startPoint y: 126, endPoint x: 228, endPoint y: 124, distance: 6.3
click at [228, 124] on span "طبق فاهيتا غني بالمأكولات البحرية يقدم مع الخضروات المتبلة وخبز رقيق." at bounding box center [230, 133] width 30 height 25
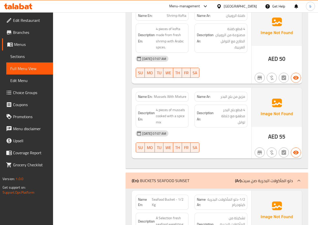
scroll to position [538, 0]
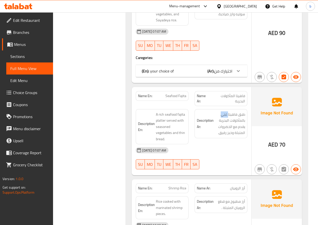
click at [13, 59] on span "Sections" at bounding box center [29, 57] width 39 height 6
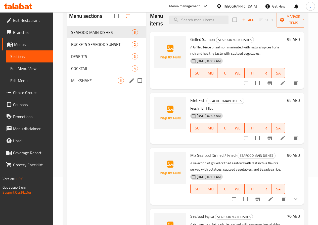
scroll to position [20, 0]
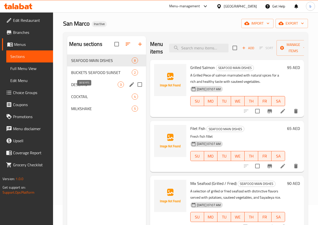
click at [86, 88] on span "DESERTS" at bounding box center [94, 85] width 46 height 6
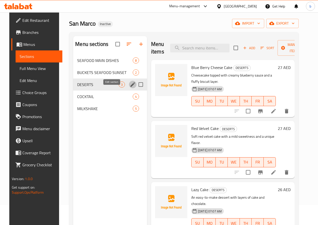
click at [130, 88] on icon "edit" at bounding box center [133, 85] width 6 height 6
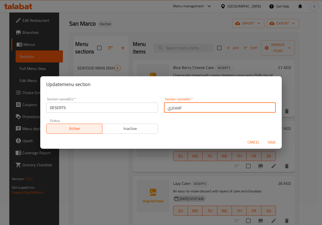
drag, startPoint x: 166, startPoint y: 107, endPoint x: 181, endPoint y: 108, distance: 15.1
click at [181, 108] on input "الصحاري" at bounding box center [220, 108] width 112 height 10
type input "p"
type input "حلوى"
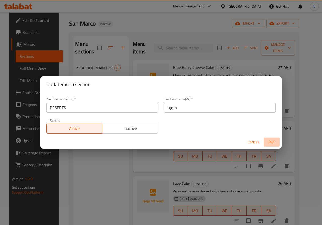
click at [273, 143] on span "Save" at bounding box center [271, 142] width 12 height 6
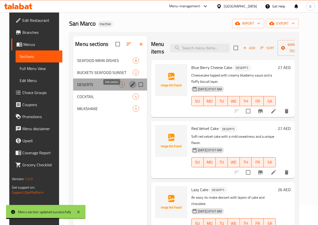
click at [130, 88] on icon "edit" at bounding box center [133, 85] width 6 height 6
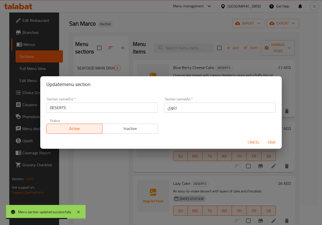
click at [179, 109] on input "حلوى" at bounding box center [220, 108] width 112 height 10
type input "ح"
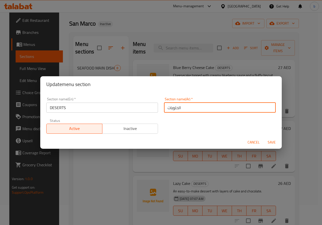
type input "الحلويات"
click at [271, 146] on button "Save" at bounding box center [271, 142] width 16 height 9
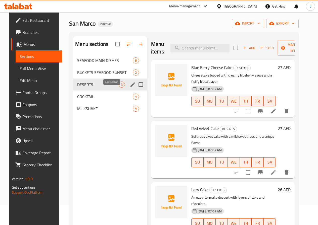
click at [130, 88] on icon "edit" at bounding box center [133, 85] width 6 height 6
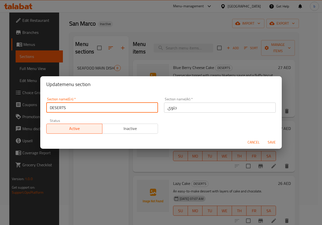
click at [57, 109] on input "DESERTS" at bounding box center [102, 108] width 112 height 10
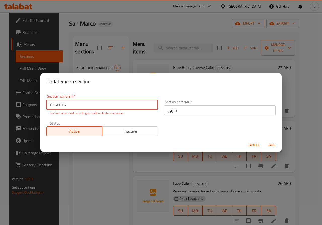
click at [57, 106] on input "DESٍERTS" at bounding box center [102, 105] width 112 height 10
click at [58, 107] on input "DESٍERTS" at bounding box center [102, 105] width 112 height 10
click at [57, 107] on input "DESٍERTS" at bounding box center [102, 105] width 112 height 10
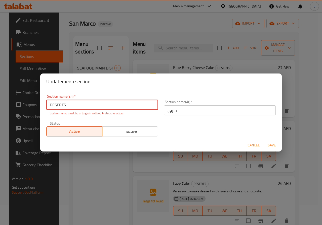
click at [56, 107] on input "DESٍERTS" at bounding box center [102, 105] width 112 height 10
click at [57, 107] on input "DESٍERTS" at bounding box center [102, 105] width 112 height 10
type input "DESSERTS"
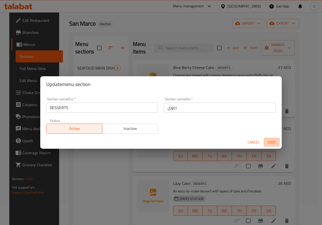
click at [269, 147] on button "Save" at bounding box center [271, 142] width 16 height 9
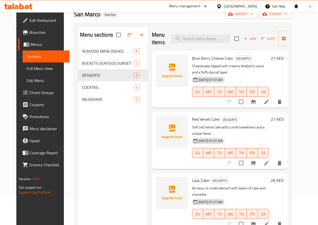
scroll to position [45, 0]
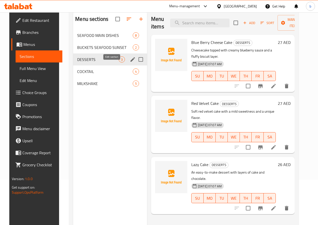
click at [130, 63] on icon "edit" at bounding box center [133, 60] width 6 height 6
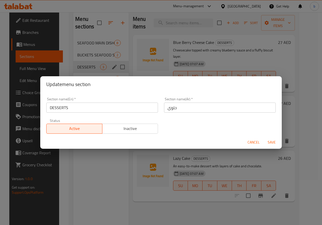
click at [187, 108] on input "حلوى" at bounding box center [220, 108] width 112 height 10
type input "H"
type input "الح"
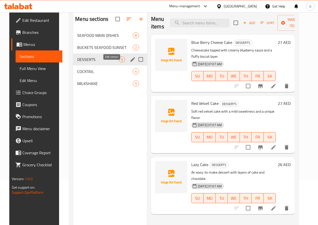
click at [130, 63] on icon "edit" at bounding box center [133, 60] width 6 height 6
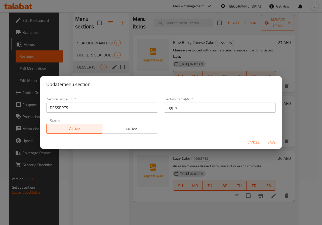
click at [188, 107] on input "حلوى" at bounding box center [220, 108] width 112 height 10
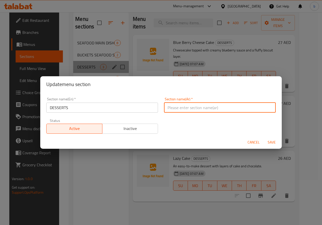
click at [222, 111] on input "text" at bounding box center [220, 108] width 112 height 10
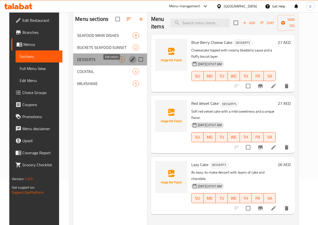
click at [130, 63] on icon "edit" at bounding box center [133, 60] width 6 height 6
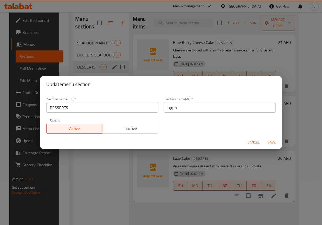
click at [179, 107] on input "حلوى" at bounding box center [220, 108] width 112 height 10
type input "الحلويات"
click at [269, 142] on span "Save" at bounding box center [271, 142] width 12 height 6
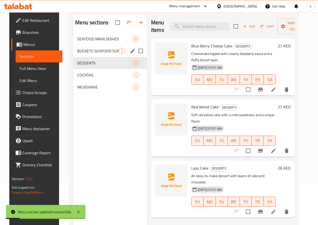
scroll to position [0, 0]
